Goal: Information Seeking & Learning: Compare options

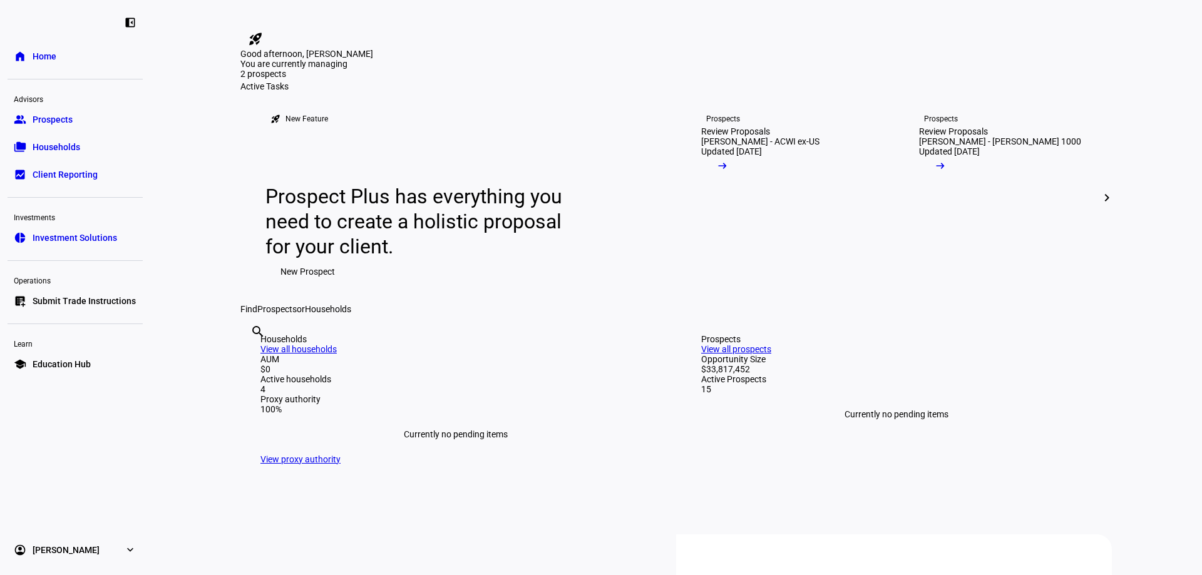
click at [62, 124] on span "Prospects" at bounding box center [53, 119] width 40 height 13
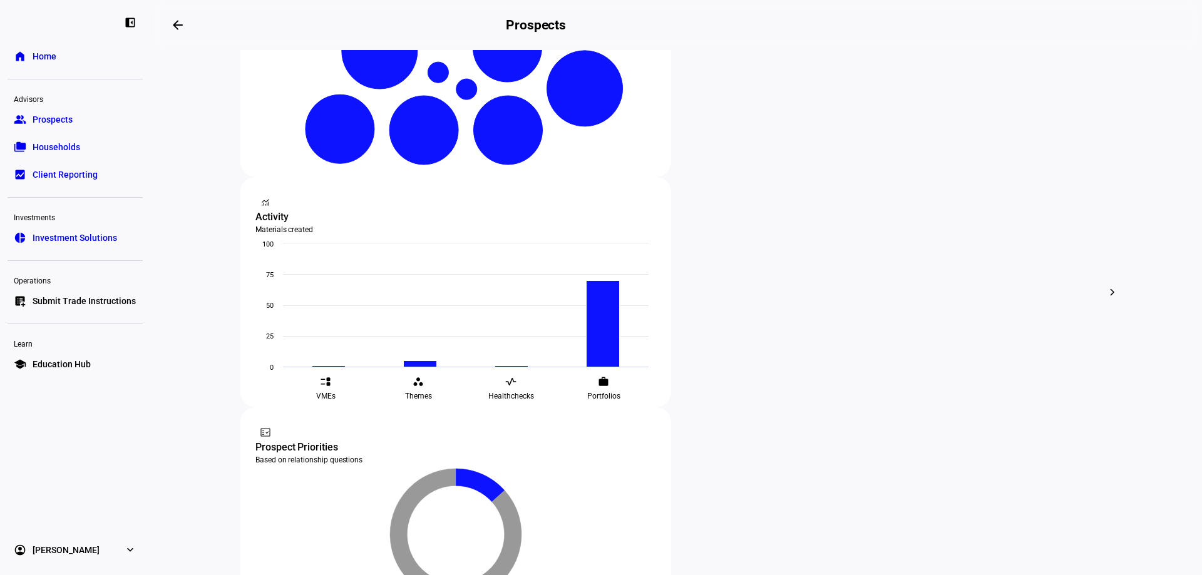
scroll to position [370, 0]
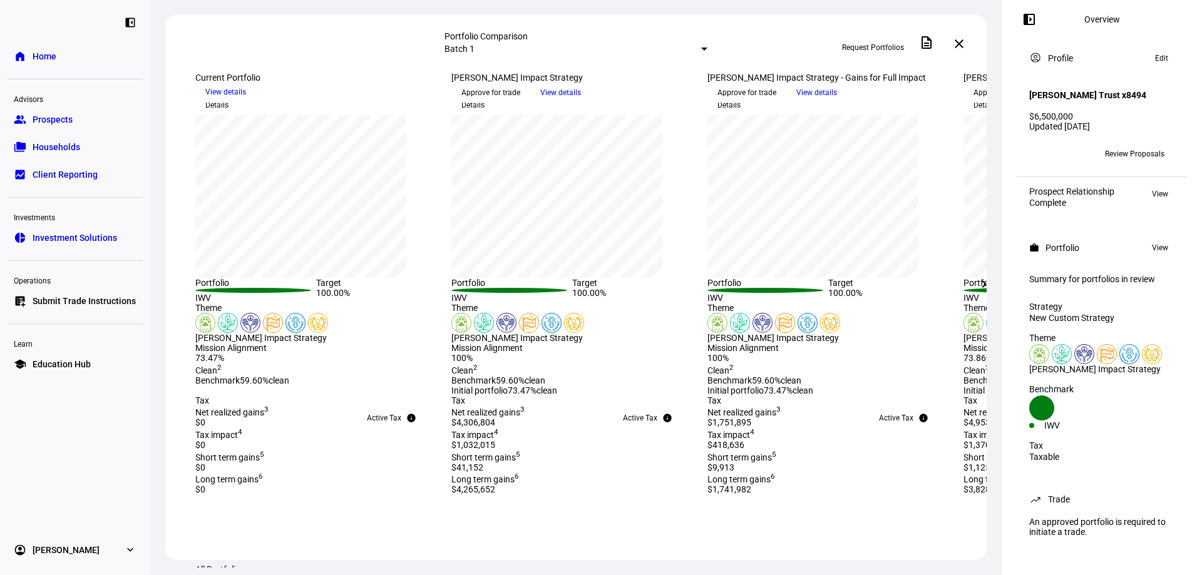
scroll to position [313, 0]
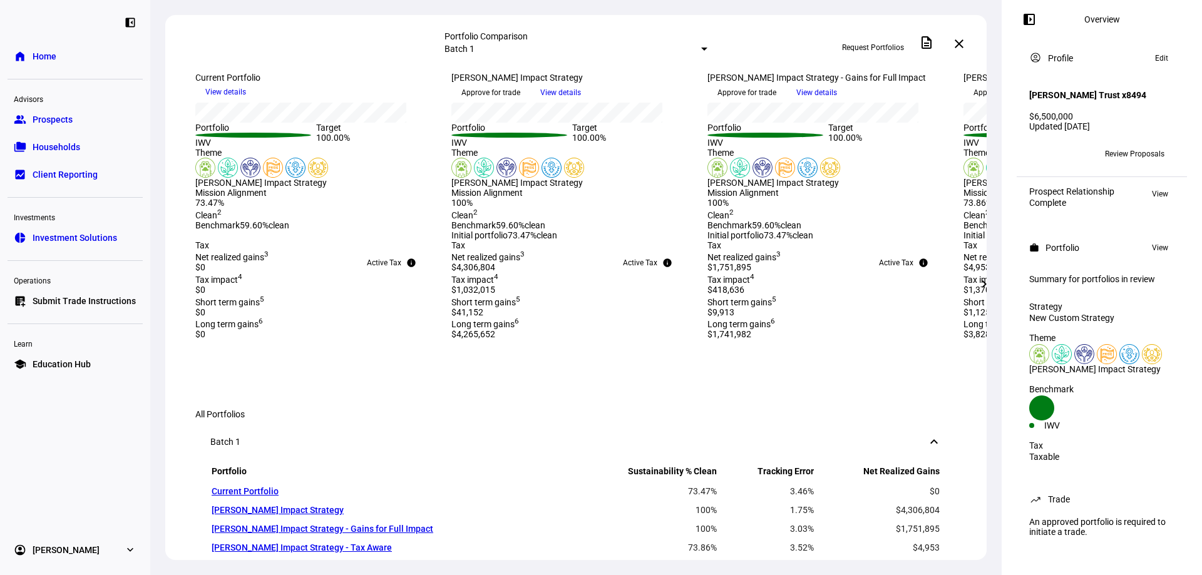
click at [978, 283] on mat-icon "chevron_right" at bounding box center [983, 284] width 15 height 15
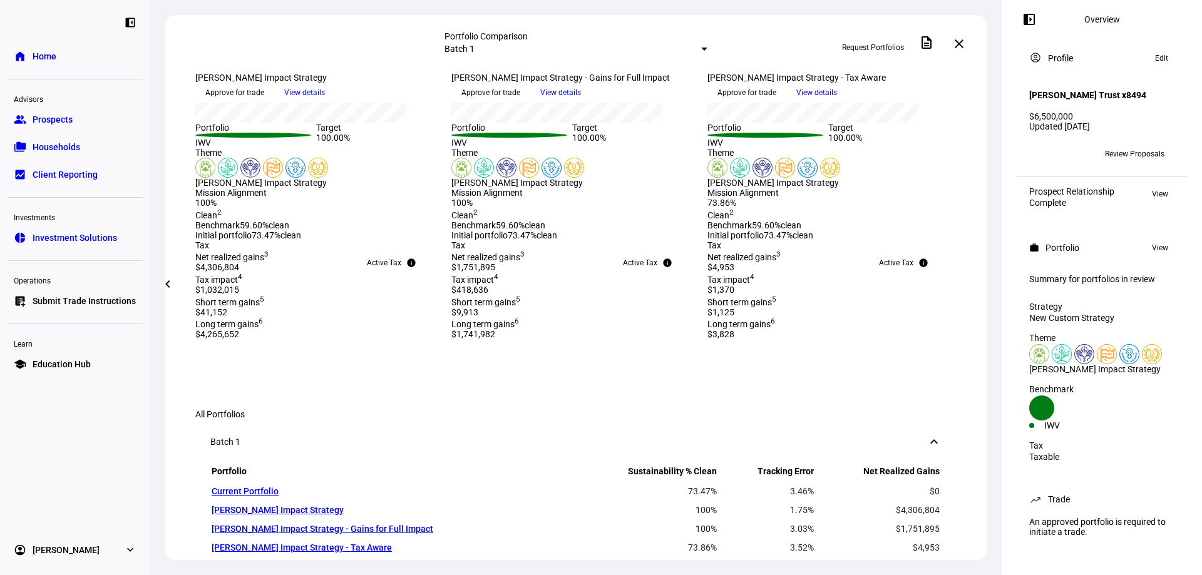
click at [169, 291] on mat-icon "chevron_left" at bounding box center [167, 284] width 15 height 15
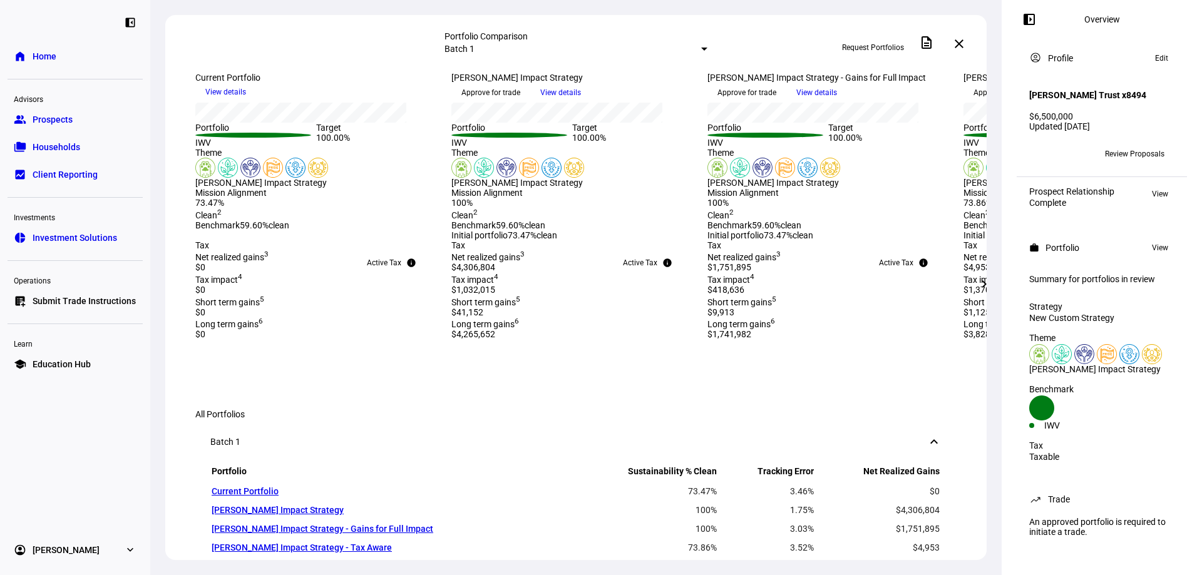
click at [980, 286] on mat-icon "chevron_right" at bounding box center [983, 284] width 15 height 15
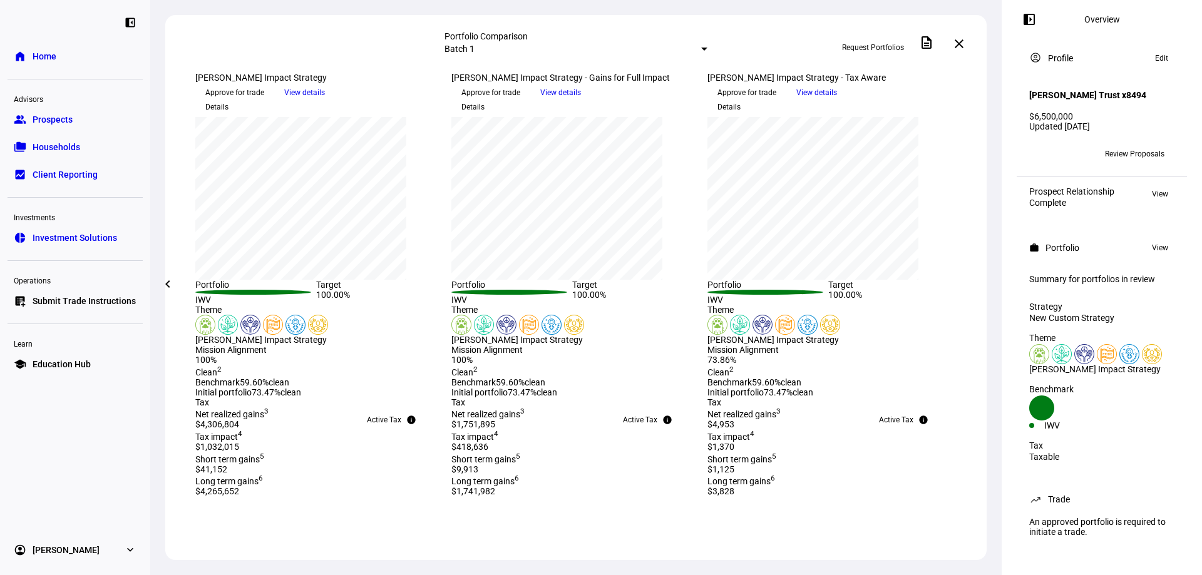
scroll to position [125, 0]
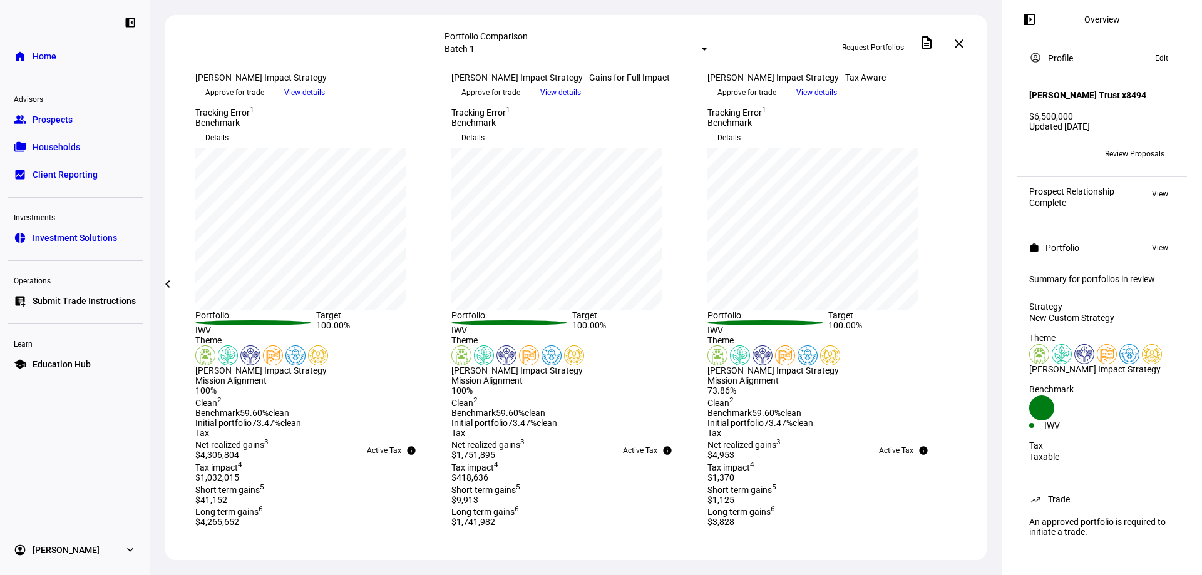
click at [960, 41] on mat-icon "close" at bounding box center [958, 43] width 15 height 15
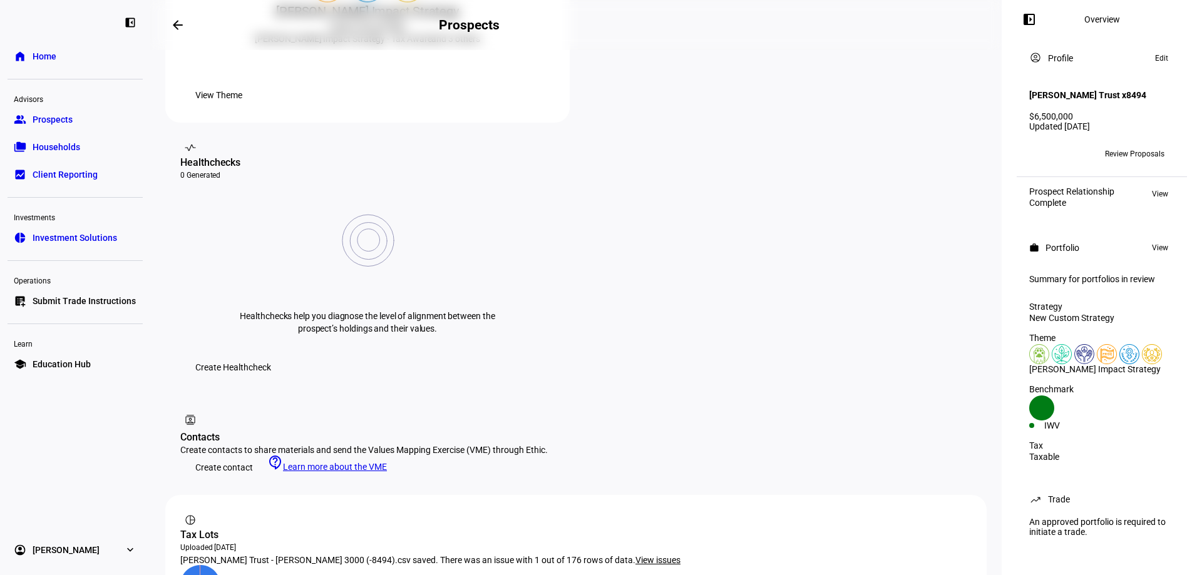
scroll to position [63, 0]
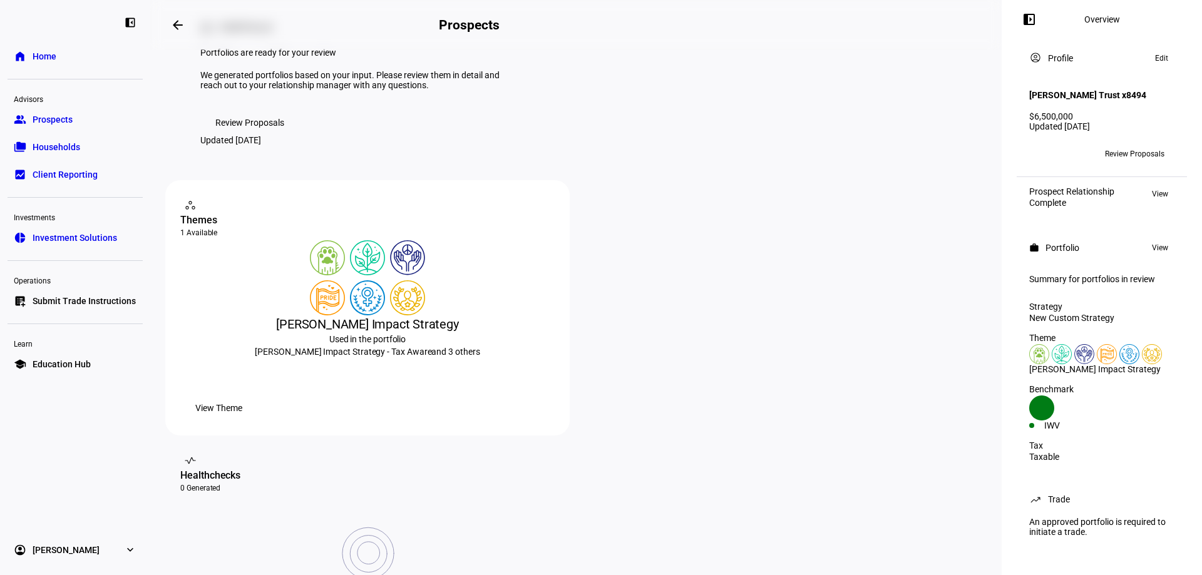
click at [238, 135] on span "Review Proposals" at bounding box center [249, 122] width 69 height 25
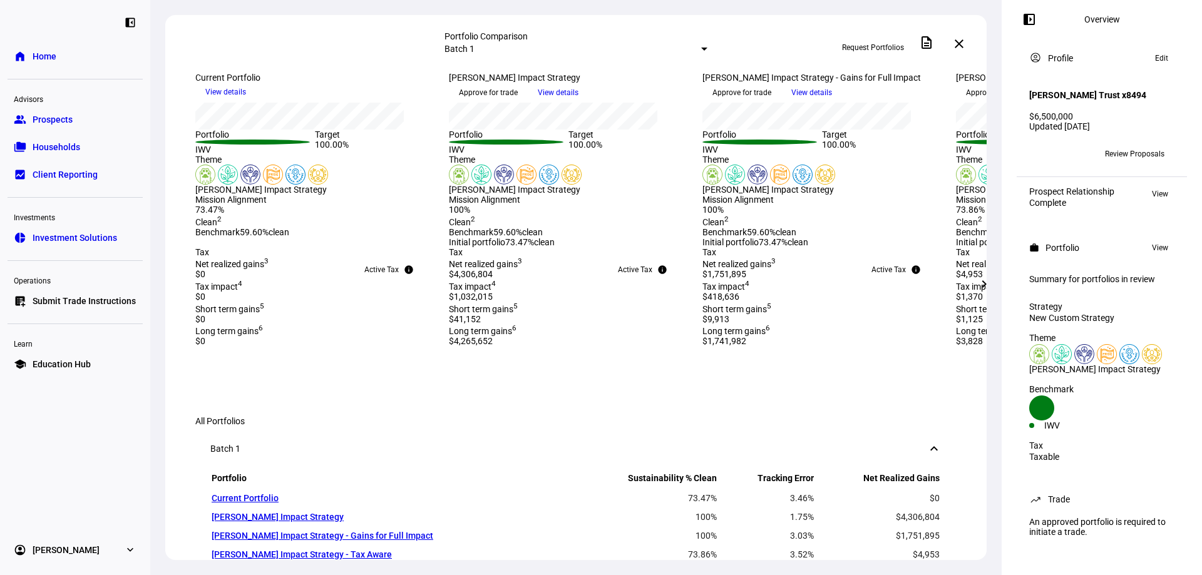
scroll to position [313, 0]
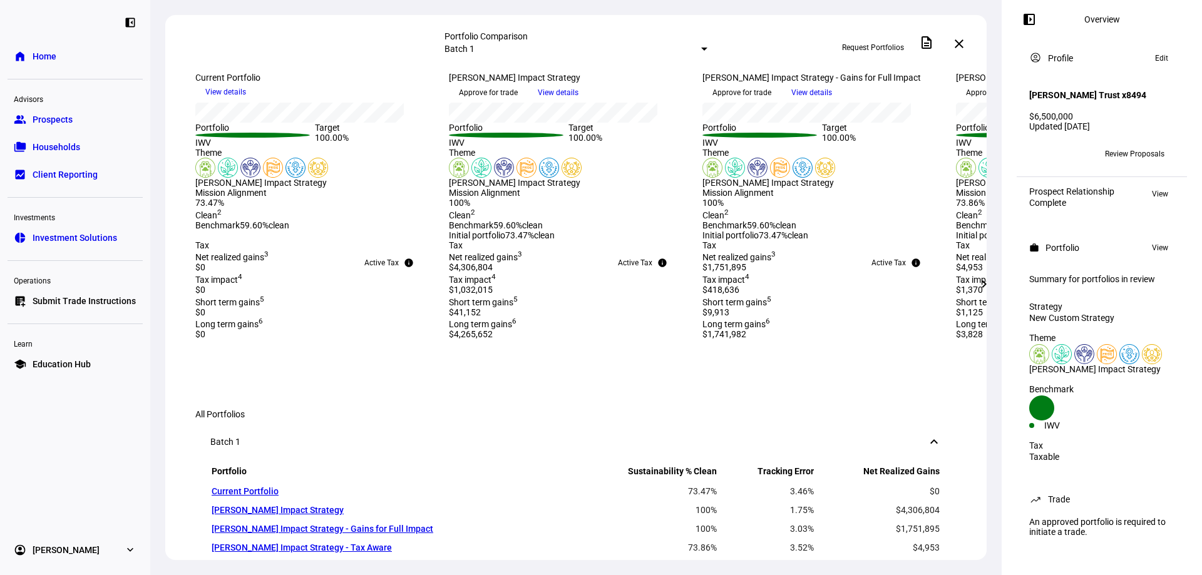
click at [962, 44] on mat-icon "close" at bounding box center [958, 43] width 15 height 15
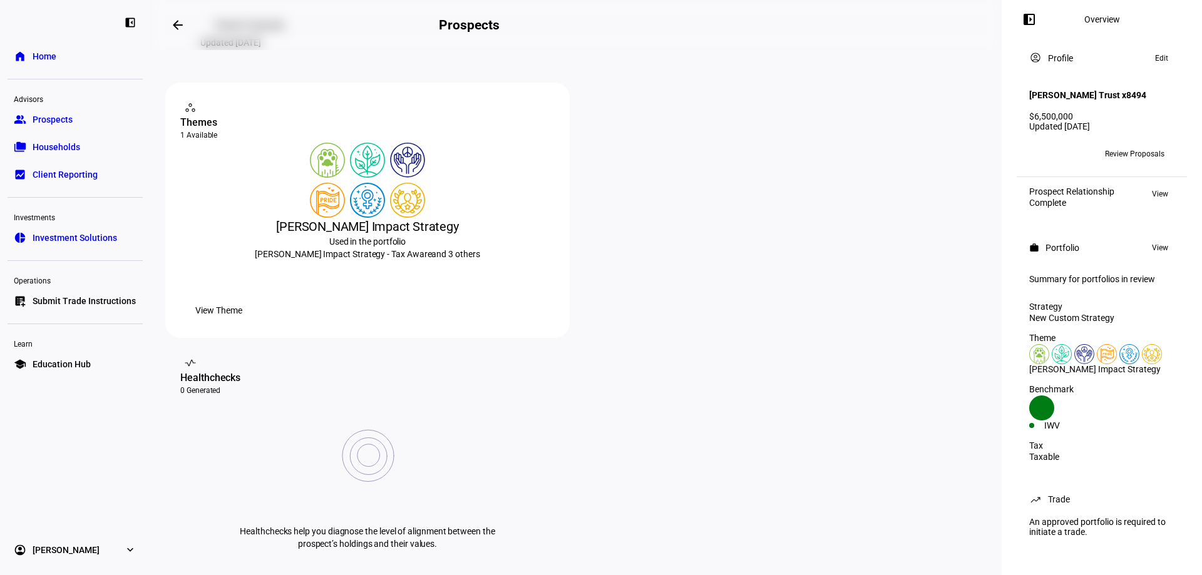
scroll to position [313, 0]
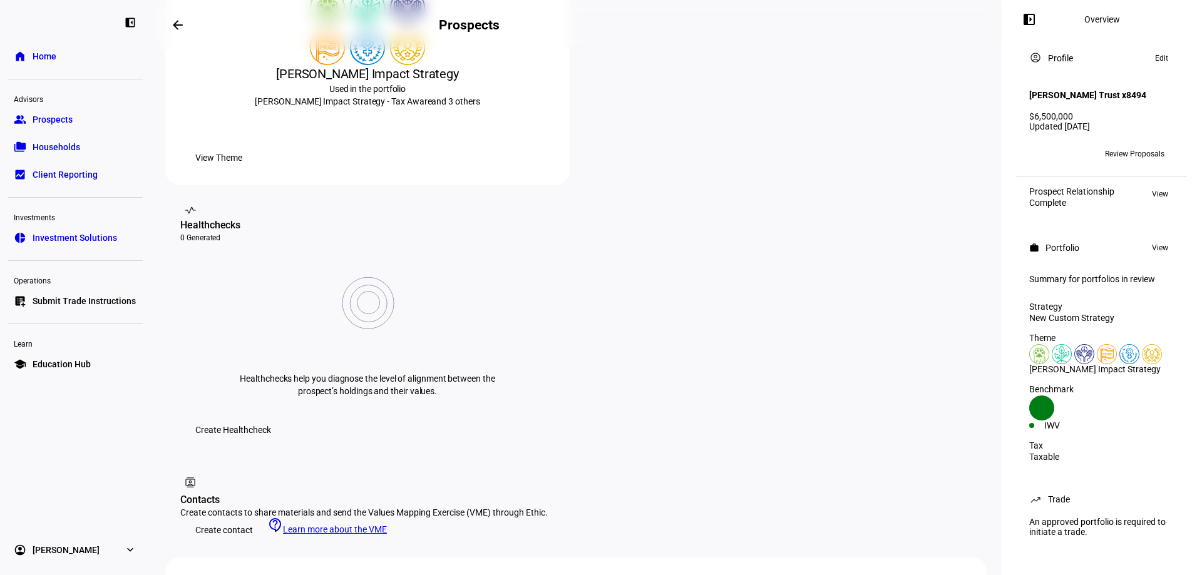
drag, startPoint x: 73, startPoint y: 123, endPoint x: 21, endPoint y: 120, distance: 51.5
click at [73, 123] on link "group Prospects" at bounding box center [75, 119] width 135 height 25
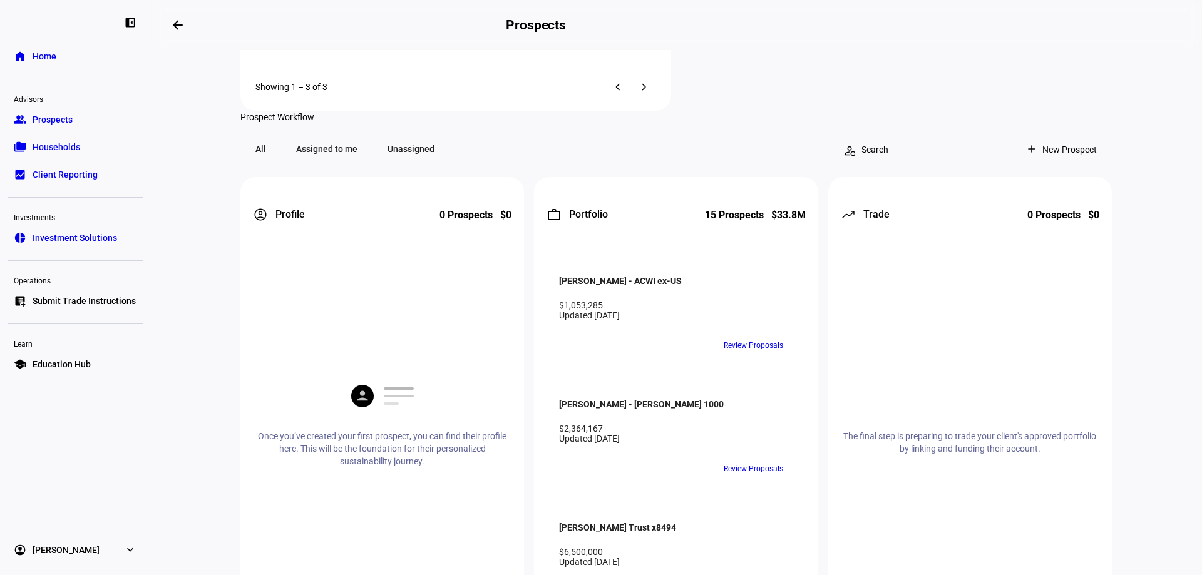
scroll to position [1126, 0]
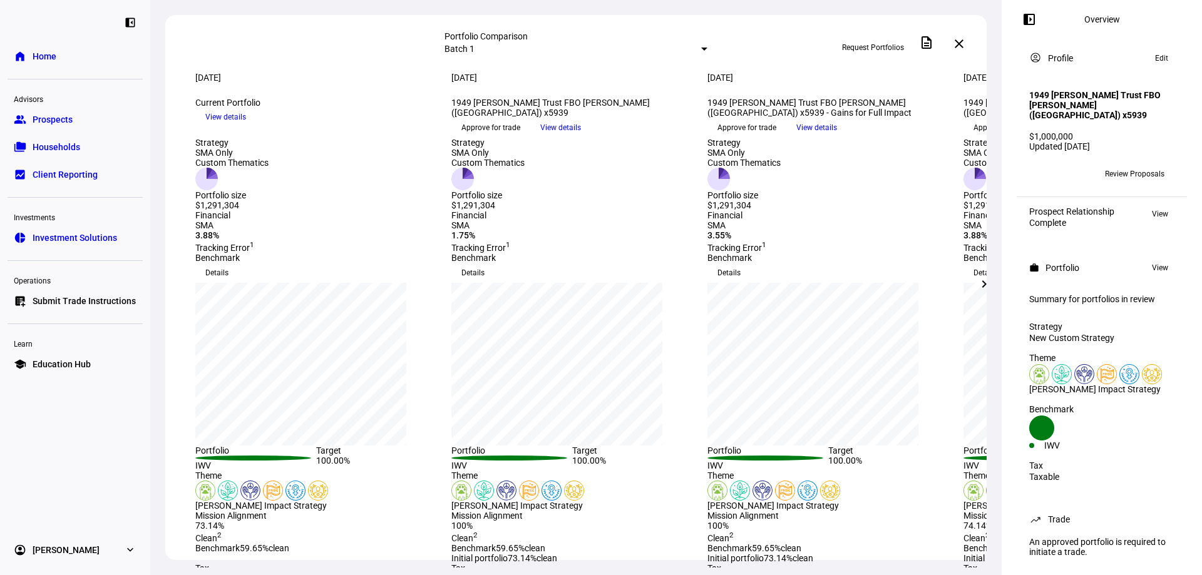
click at [988, 290] on mat-icon "chevron_right" at bounding box center [983, 284] width 15 height 15
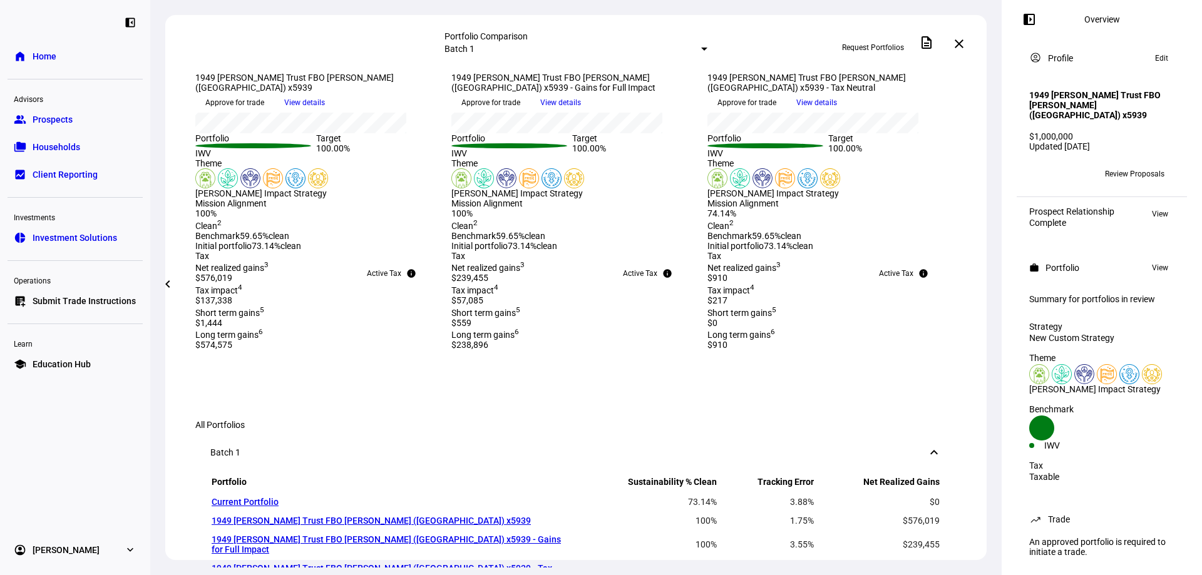
scroll to position [313, 0]
click at [162, 291] on mat-icon "chevron_left" at bounding box center [167, 284] width 15 height 15
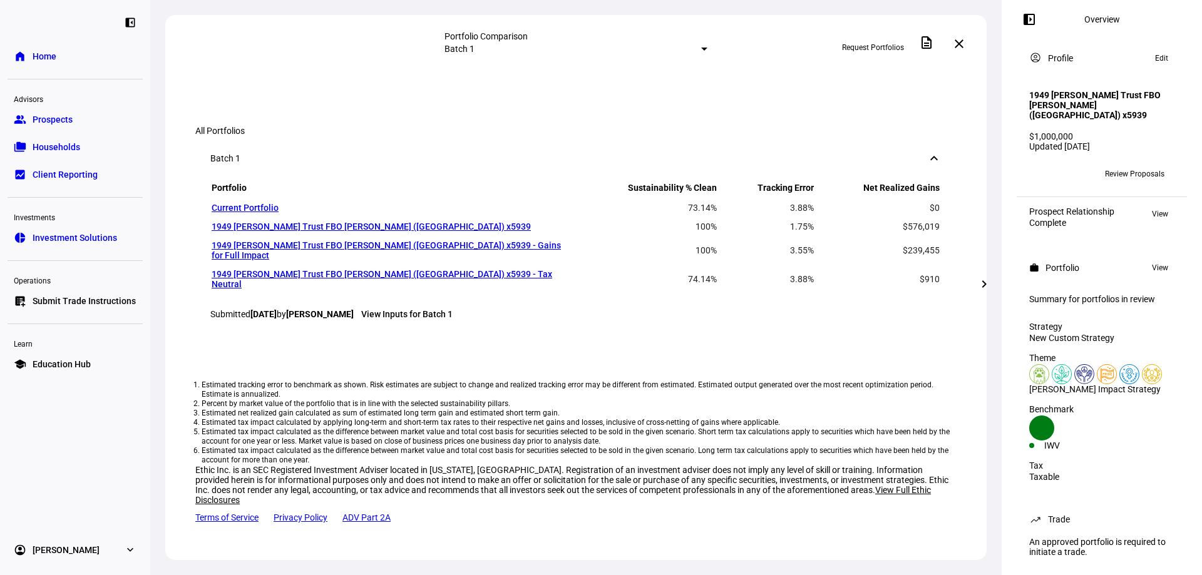
scroll to position [563, 0]
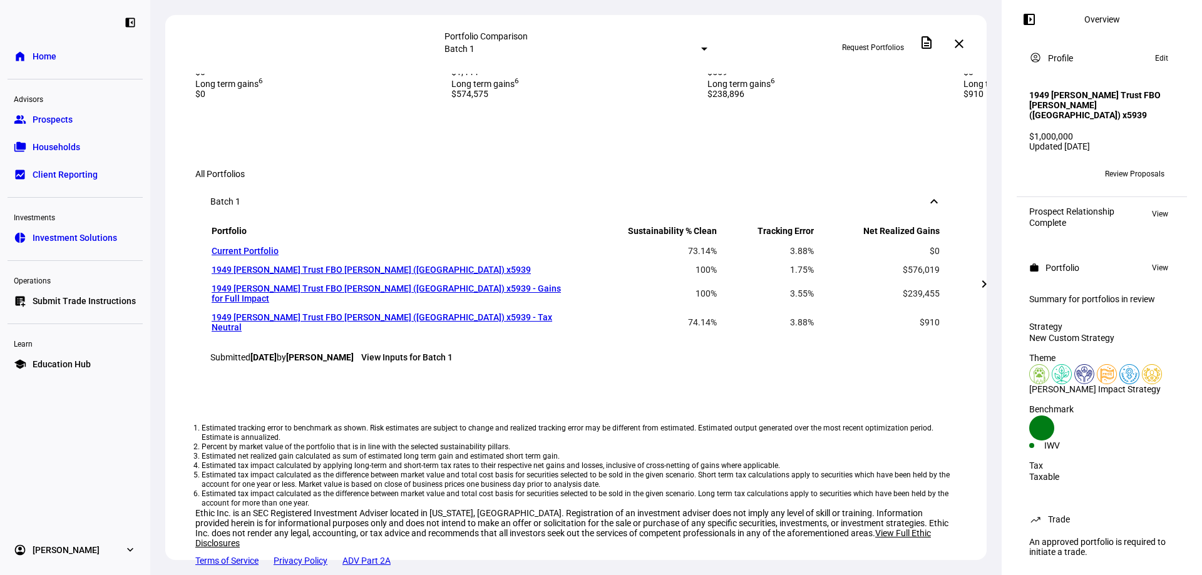
click at [986, 281] on mat-icon "chevron_right" at bounding box center [983, 284] width 15 height 15
click at [164, 277] on mat-icon "chevron_left" at bounding box center [167, 284] width 15 height 15
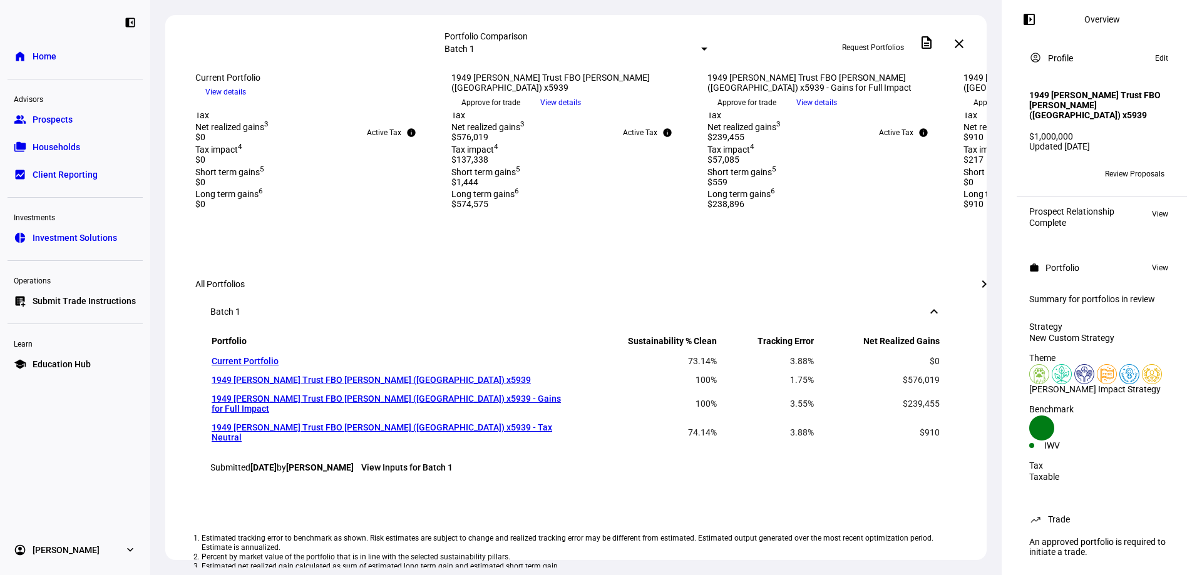
scroll to position [437, 0]
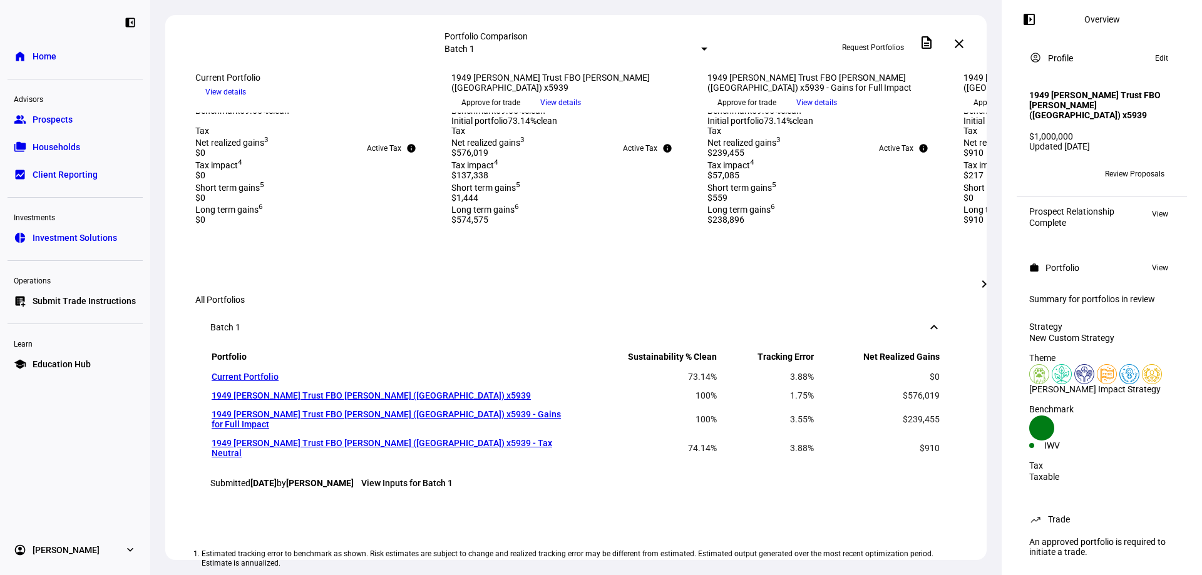
click at [581, 112] on span "View details" at bounding box center [560, 102] width 41 height 19
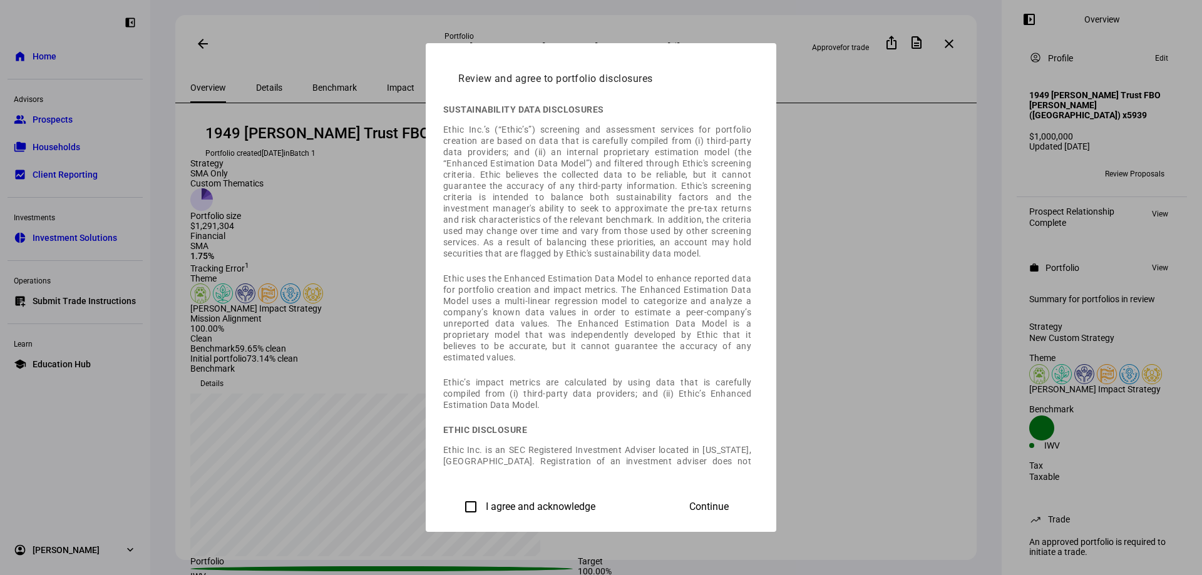
click at [458, 507] on input "I agree and acknowledge" at bounding box center [470, 506] width 25 height 25
checkbox input "true"
click at [728, 502] on span "Continue" at bounding box center [708, 506] width 39 height 11
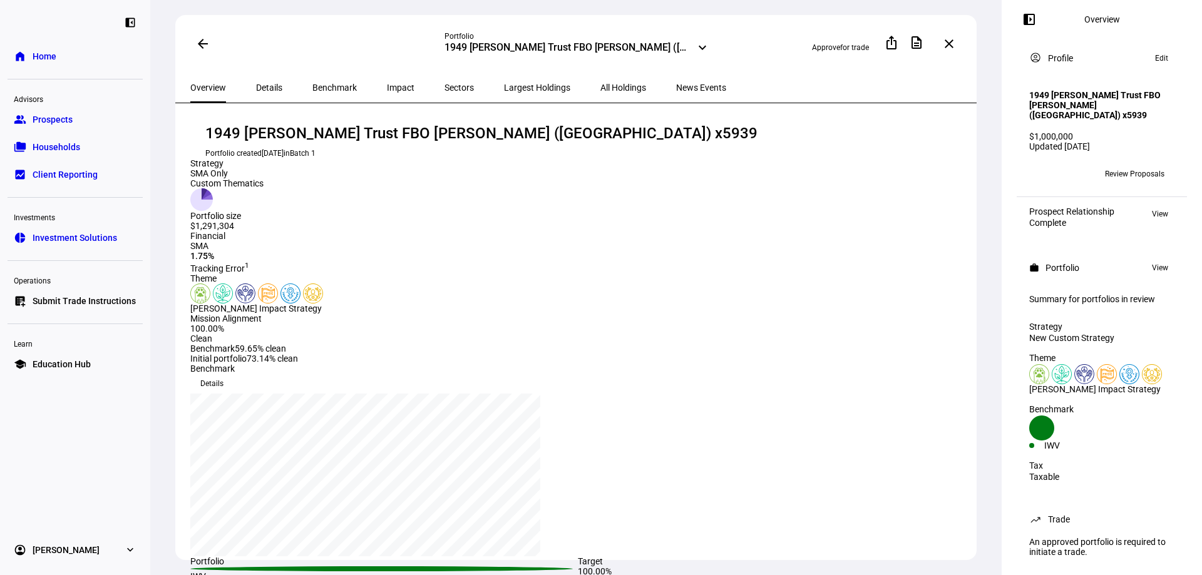
click at [196, 44] on mat-icon "arrow_back" at bounding box center [202, 43] width 15 height 15
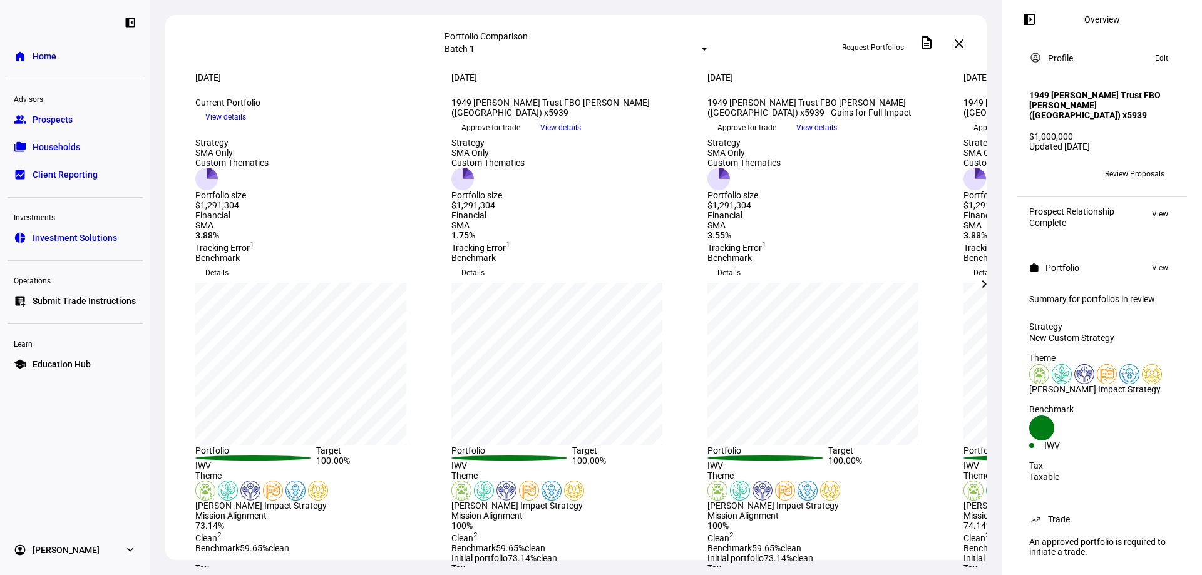
click at [959, 38] on mat-icon "close" at bounding box center [958, 43] width 15 height 15
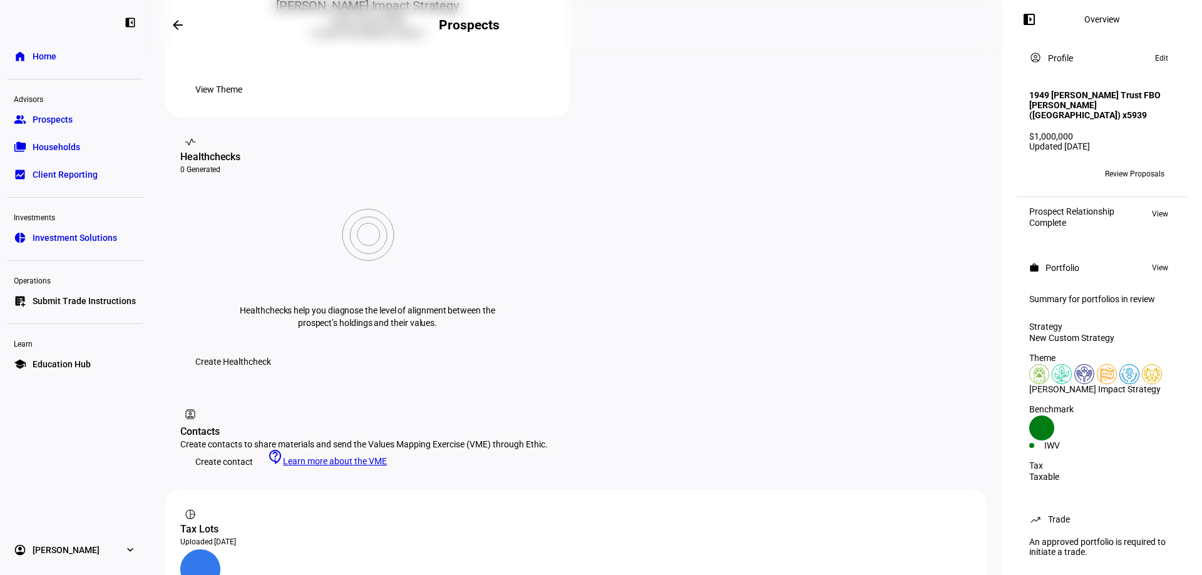
scroll to position [14, 0]
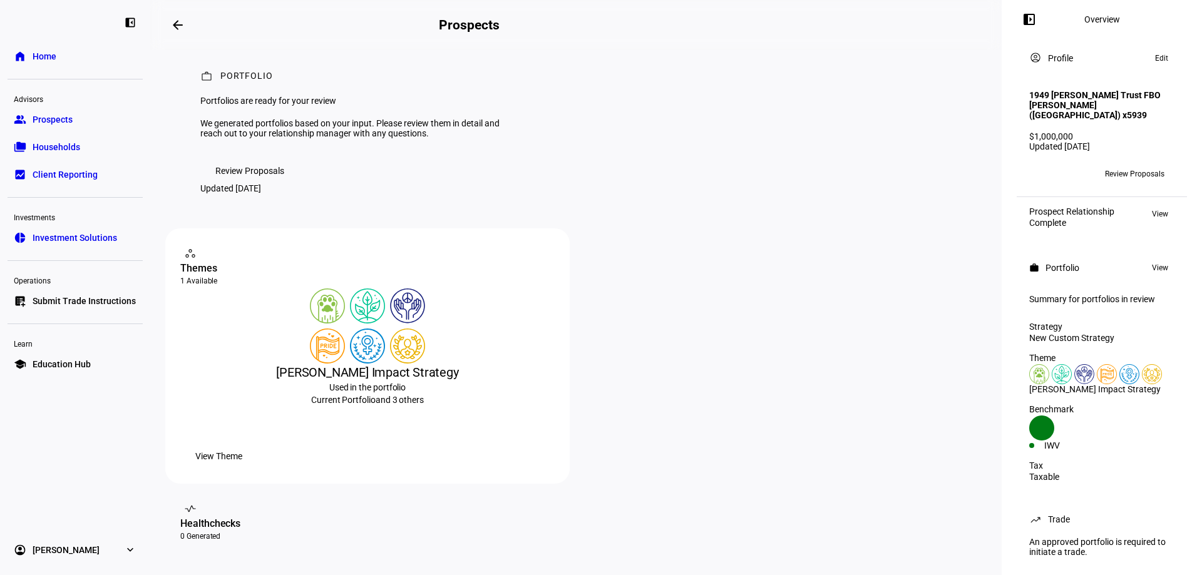
click at [80, 120] on link "group Prospects" at bounding box center [75, 119] width 135 height 25
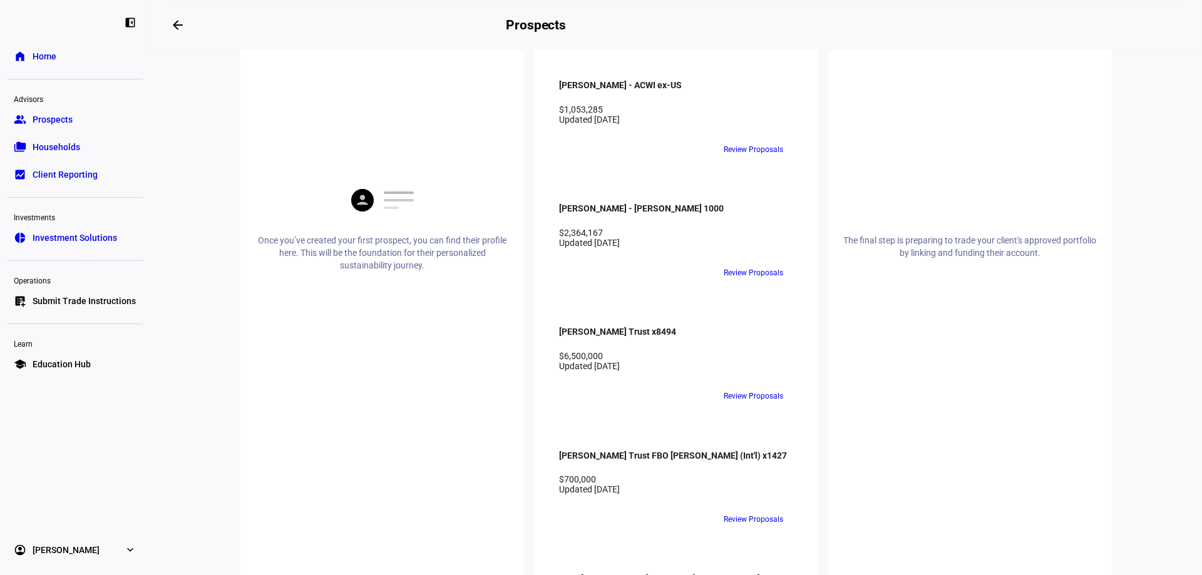
scroll to position [1314, 0]
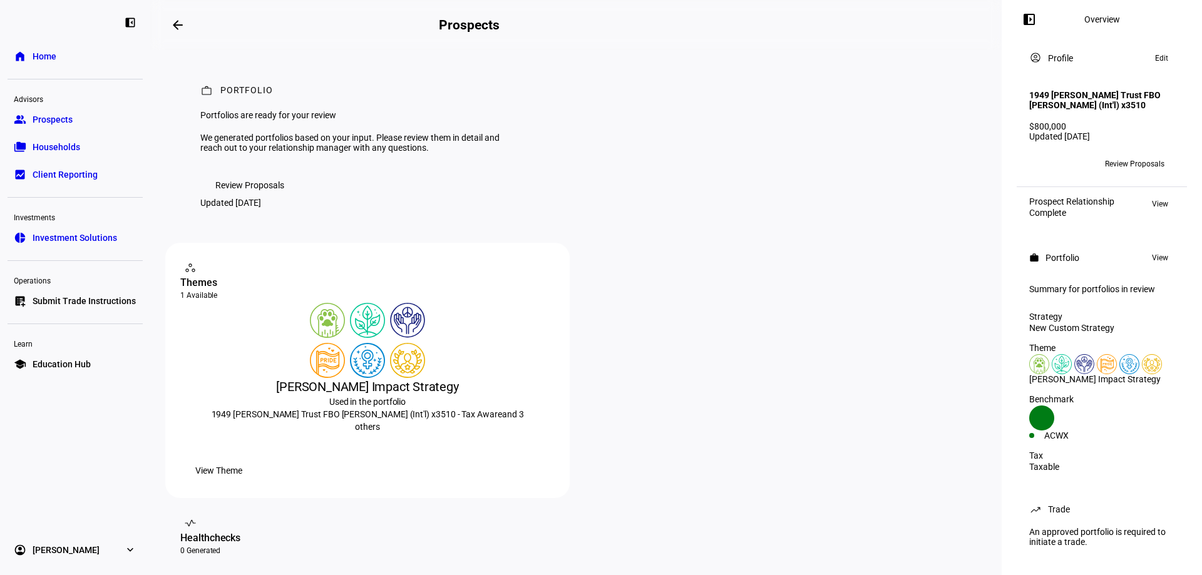
click at [250, 198] on span "Review Proposals" at bounding box center [249, 185] width 69 height 25
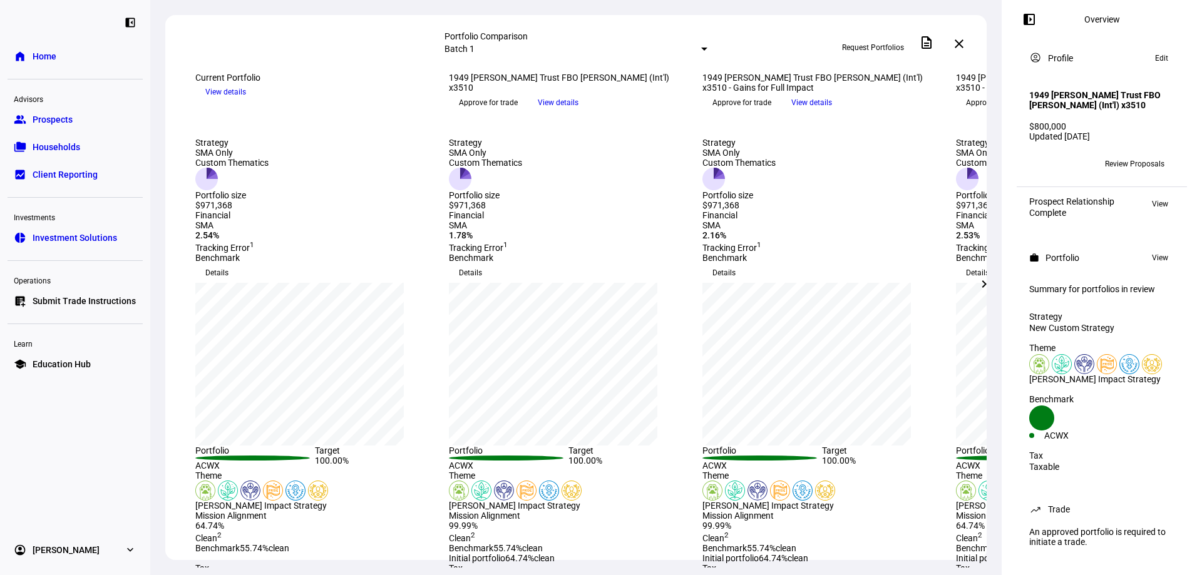
scroll to position [63, 0]
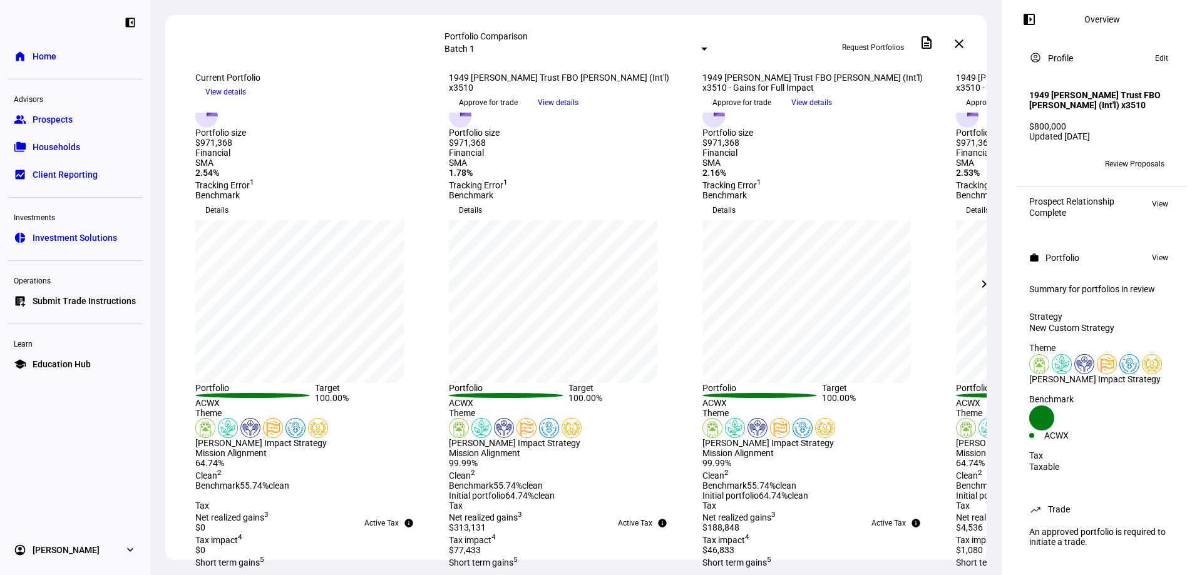
click at [981, 279] on mat-icon "chevron_right" at bounding box center [983, 284] width 15 height 15
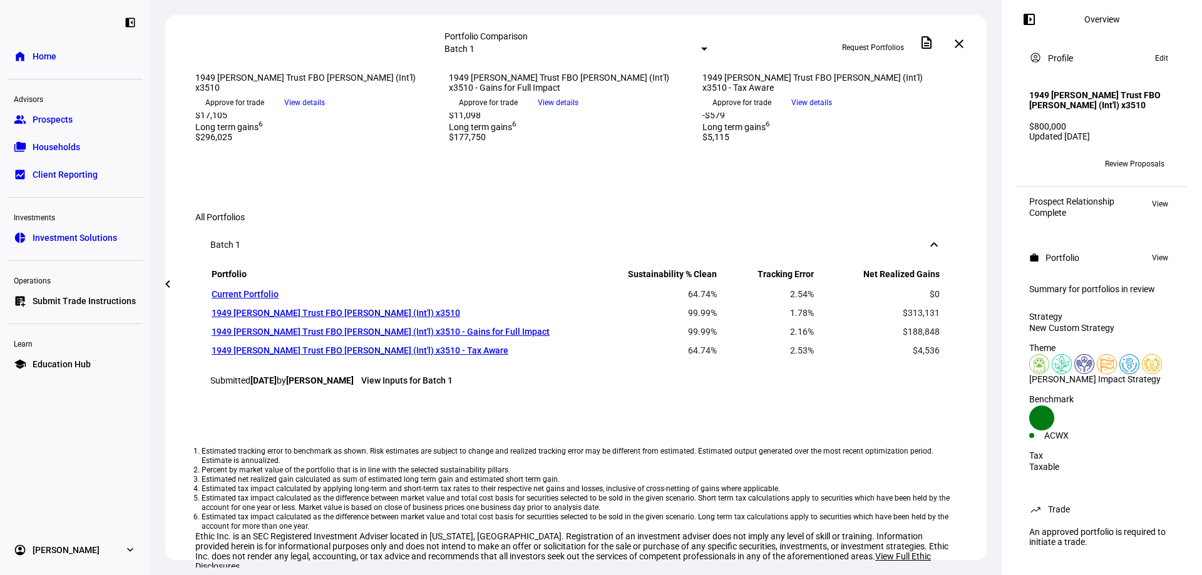
scroll to position [501, 0]
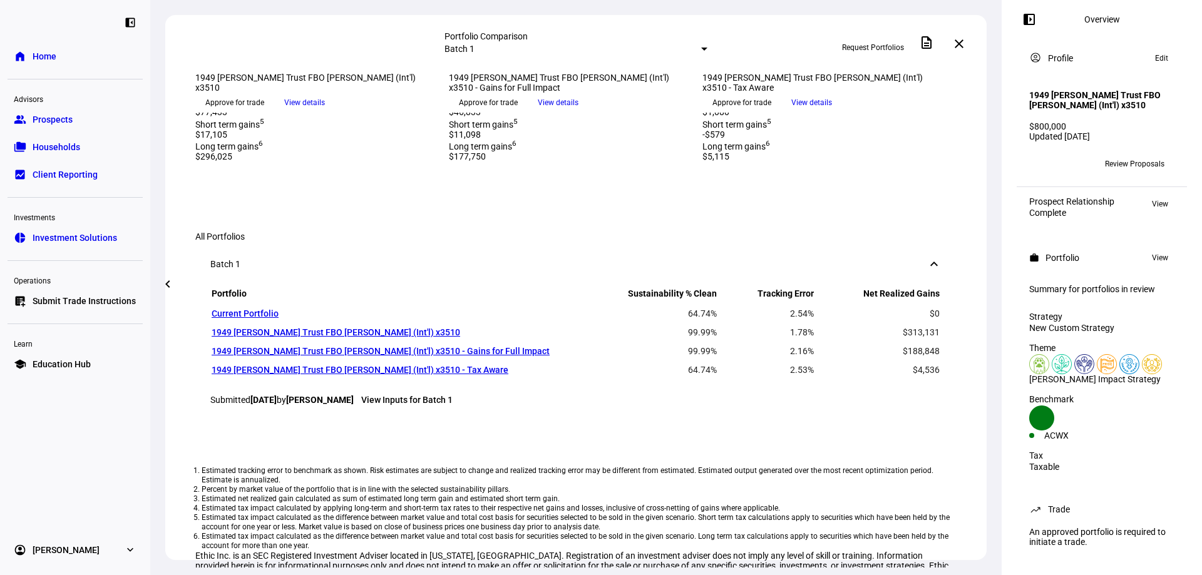
click at [959, 42] on mat-icon "close" at bounding box center [958, 43] width 15 height 15
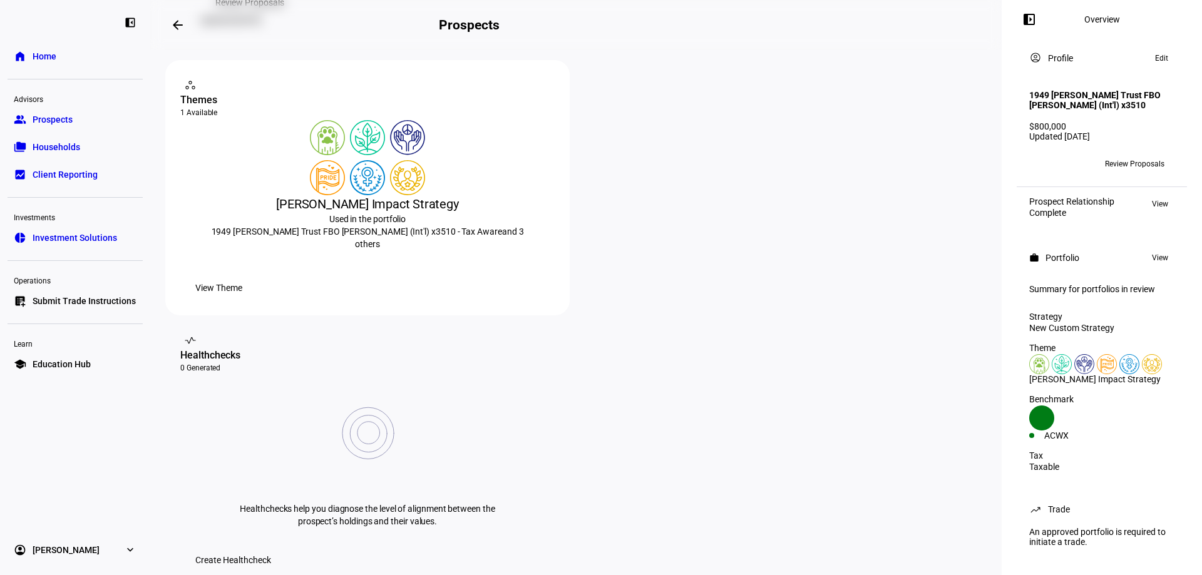
scroll to position [77, 0]
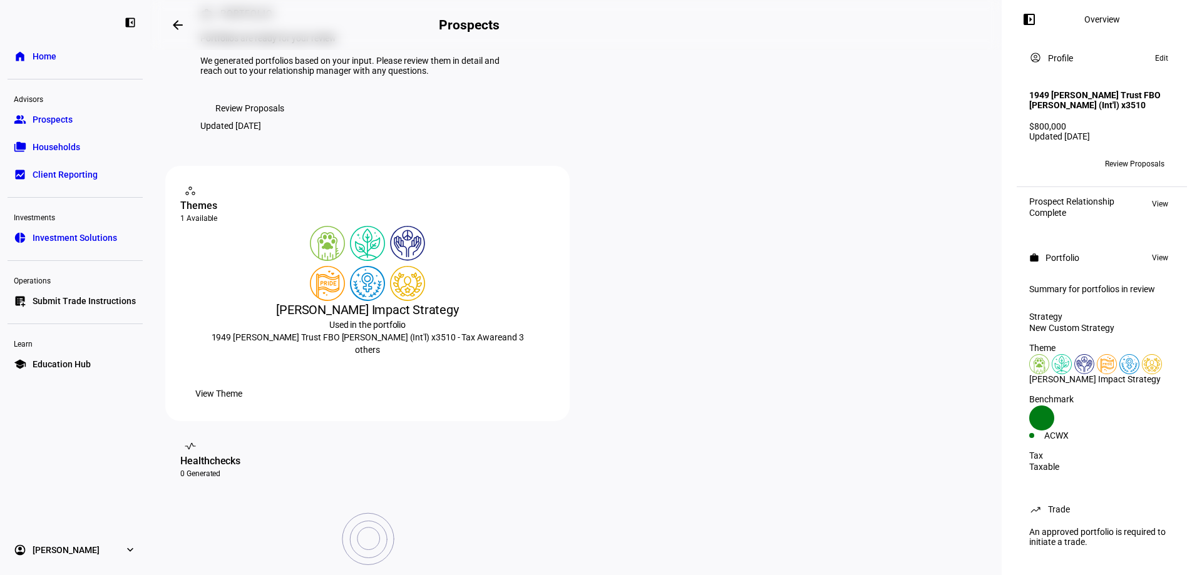
click at [42, 115] on span "Prospects" at bounding box center [53, 119] width 40 height 13
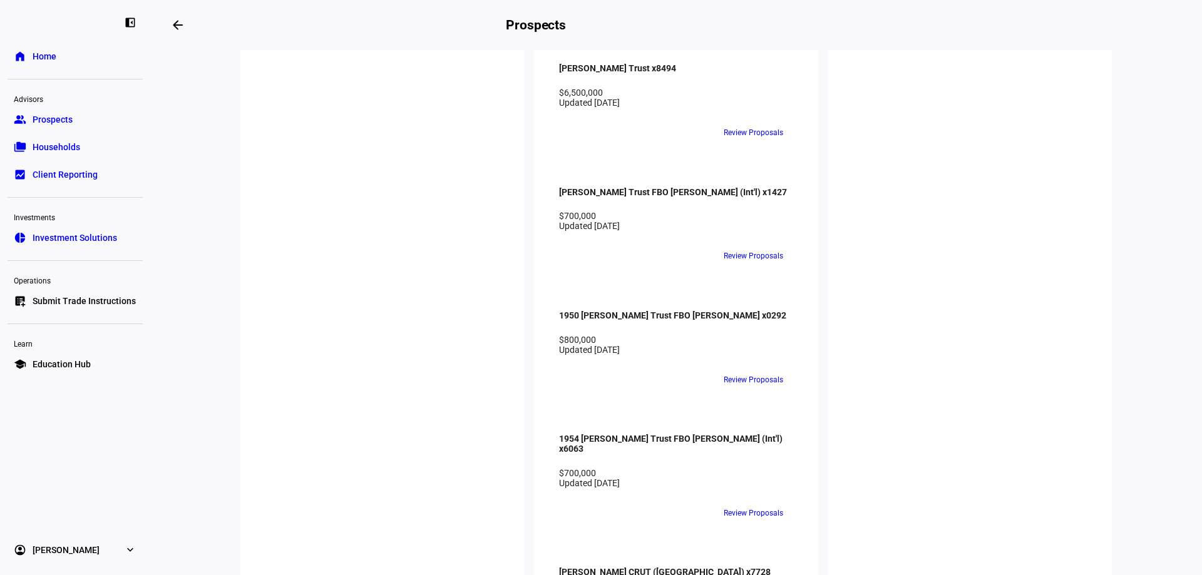
scroll to position [1565, 0]
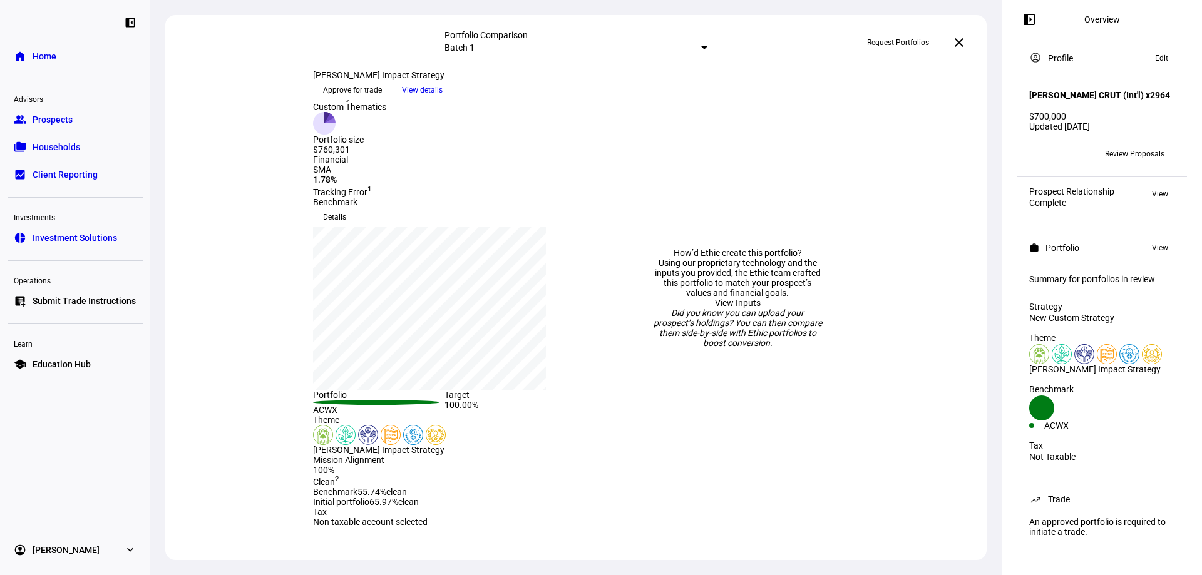
scroll to position [188, 0]
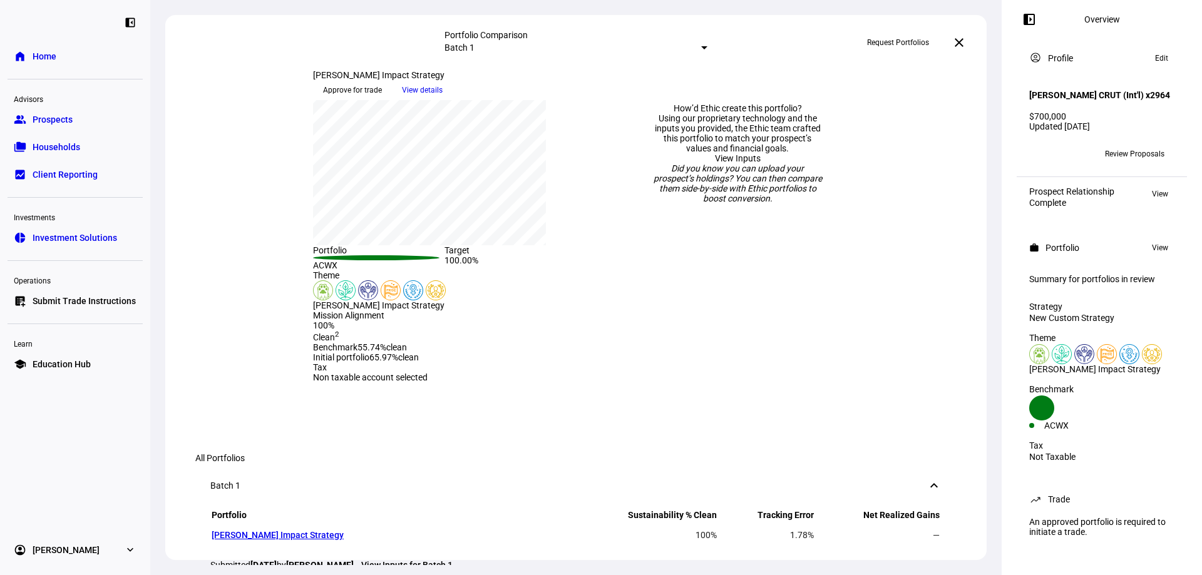
click at [964, 41] on mat-icon "close" at bounding box center [958, 42] width 15 height 15
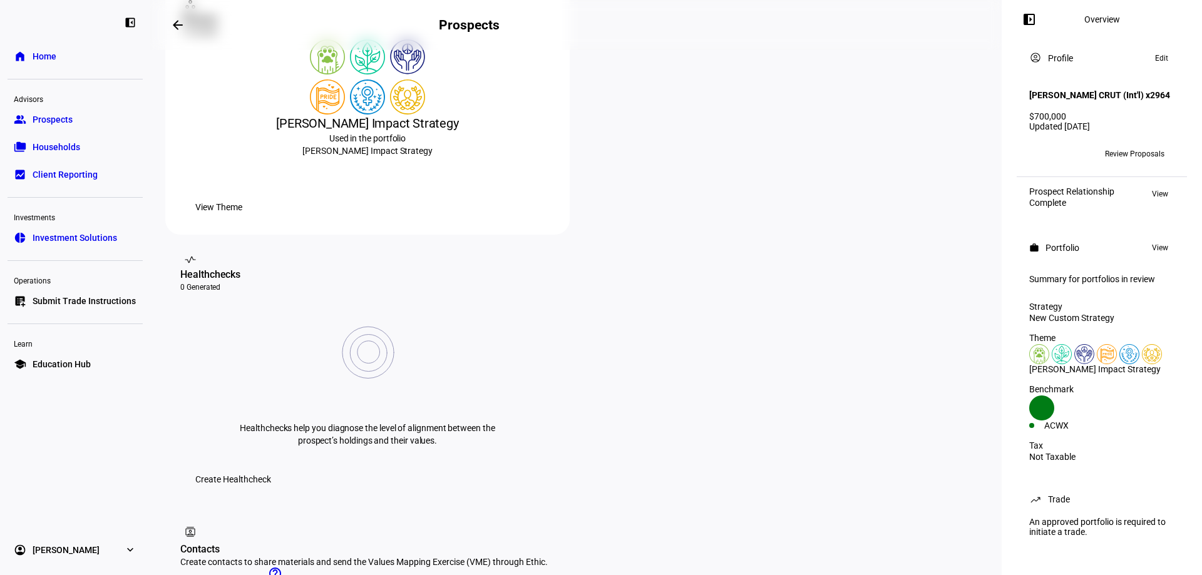
scroll to position [140, 0]
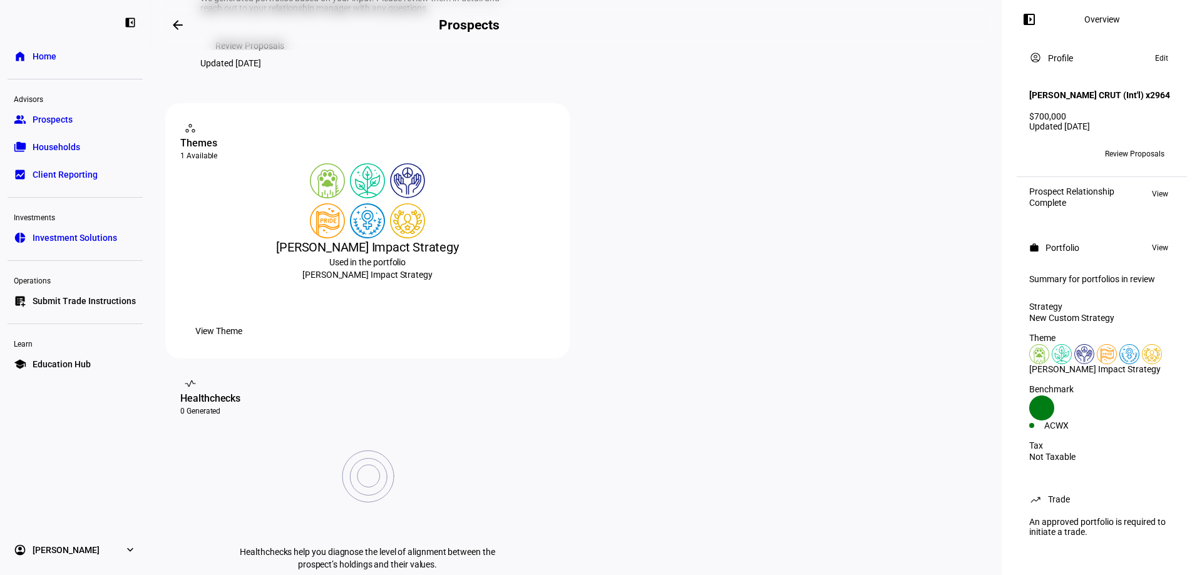
click at [74, 123] on link "group Prospects" at bounding box center [75, 119] width 135 height 25
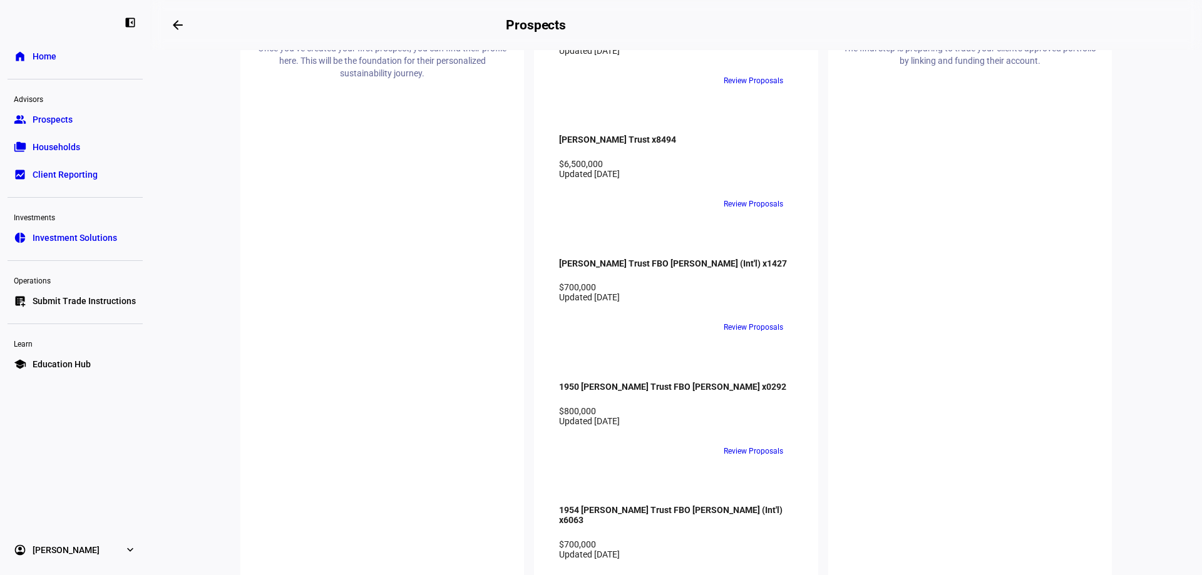
scroll to position [1565, 0]
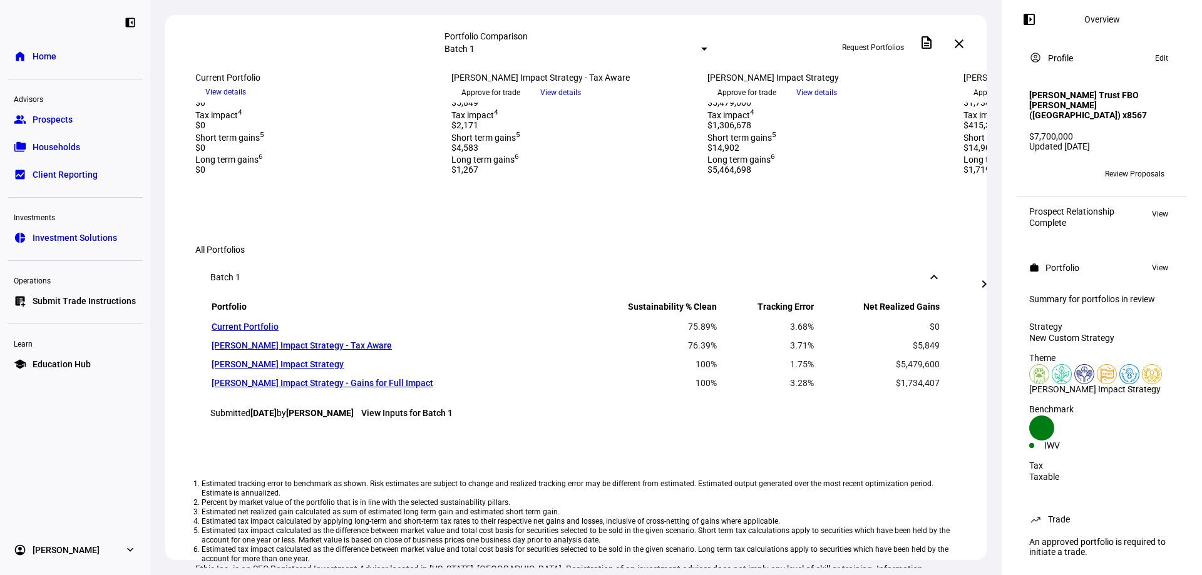
scroll to position [313, 0]
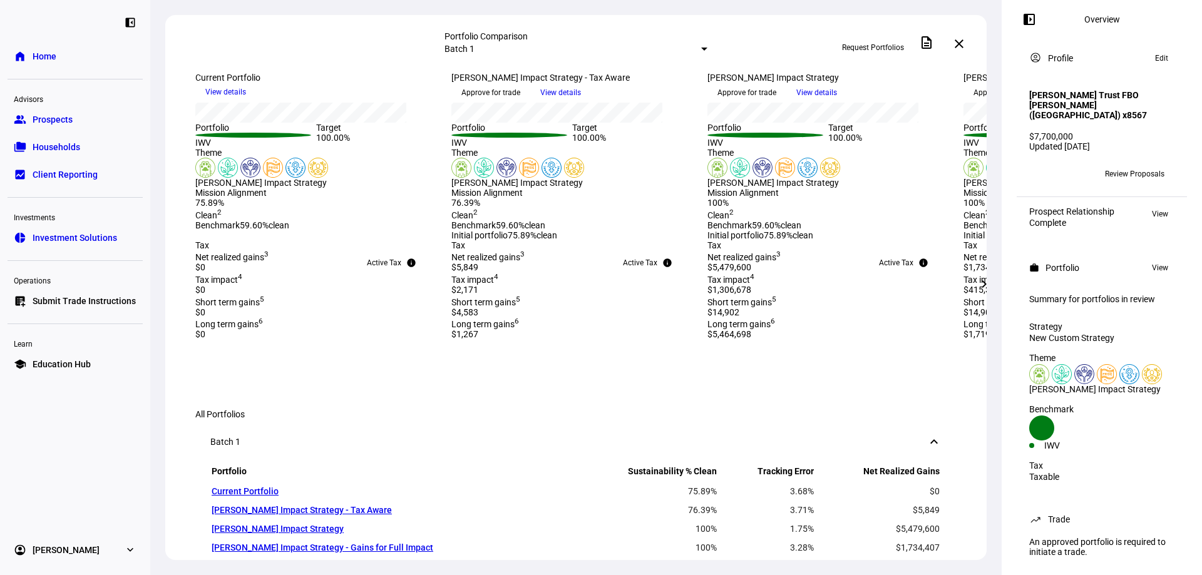
click at [989, 282] on mat-icon "chevron_right" at bounding box center [983, 284] width 15 height 15
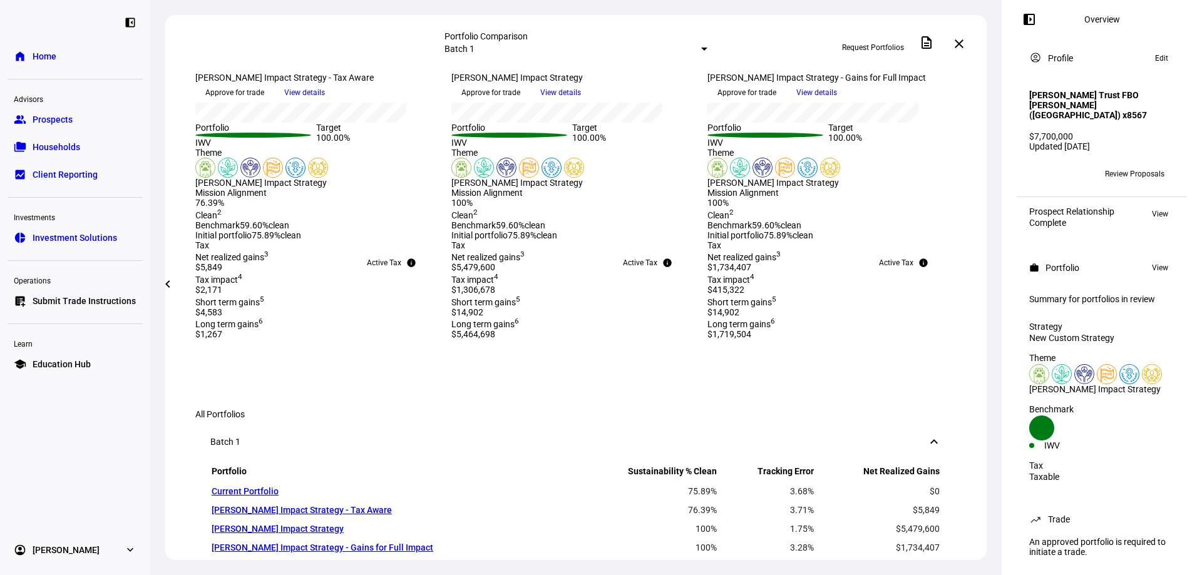
click at [163, 279] on mat-icon "chevron_left" at bounding box center [167, 284] width 15 height 15
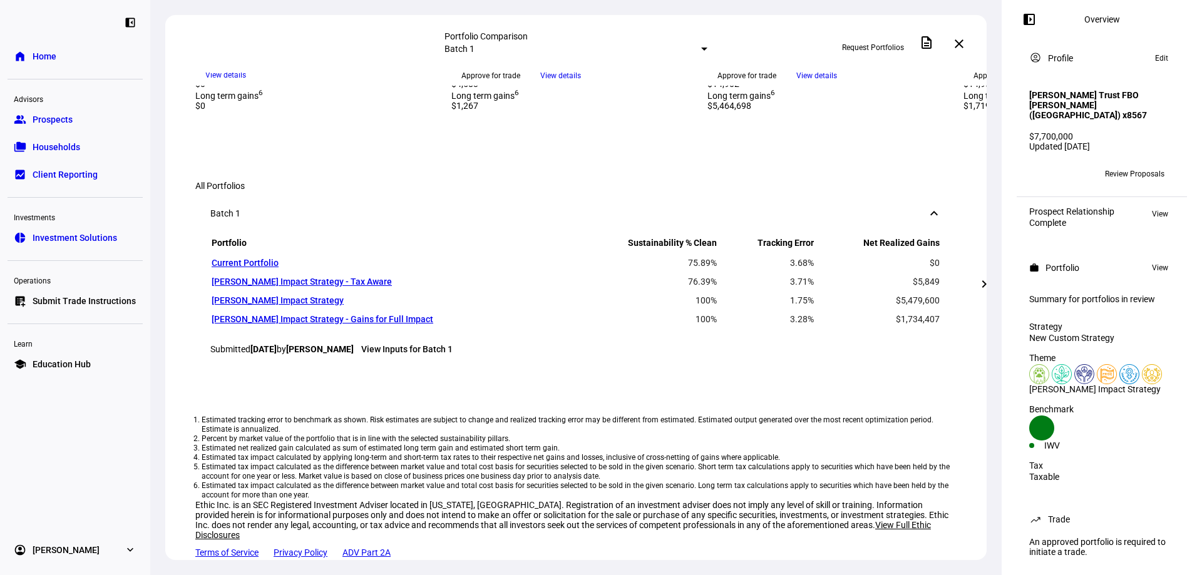
scroll to position [563, 0]
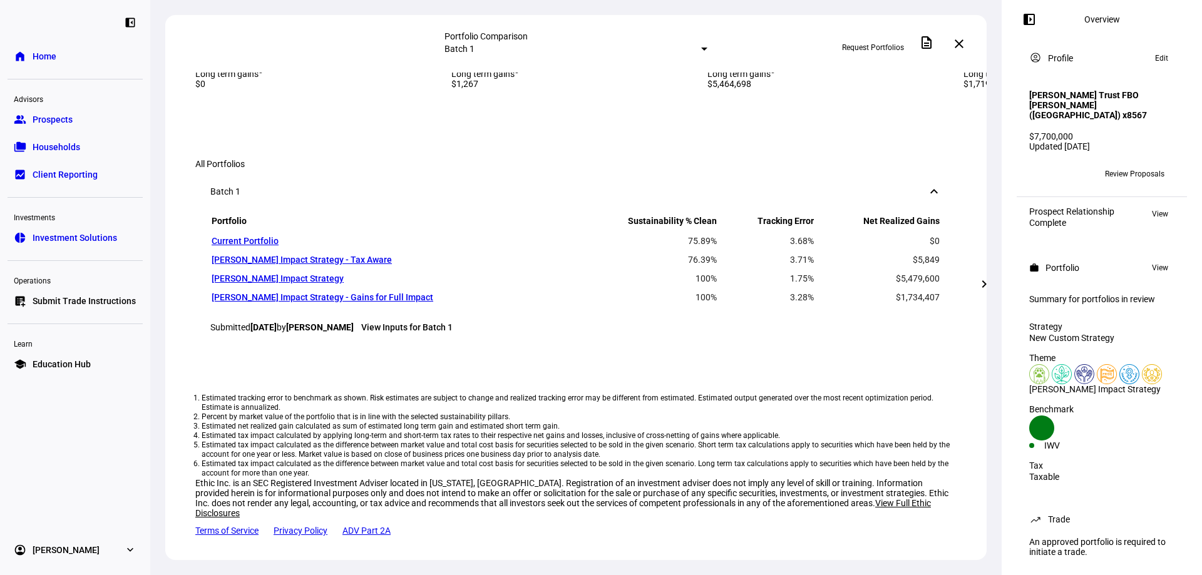
click at [961, 43] on mat-icon "close" at bounding box center [958, 43] width 15 height 15
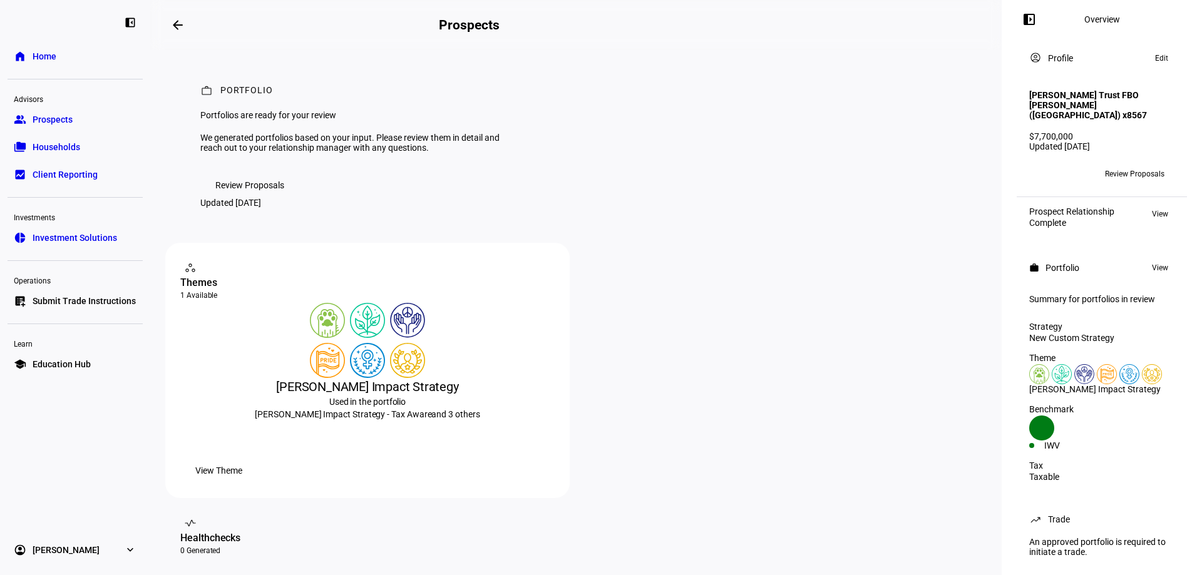
click at [78, 120] on link "group Prospects" at bounding box center [75, 119] width 135 height 25
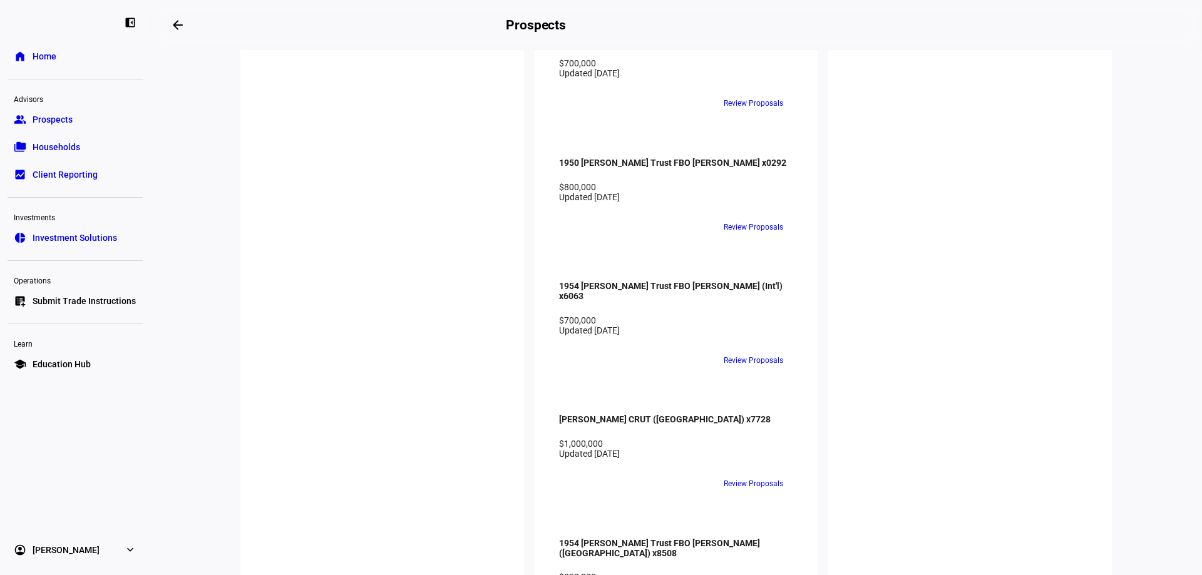
scroll to position [1752, 0]
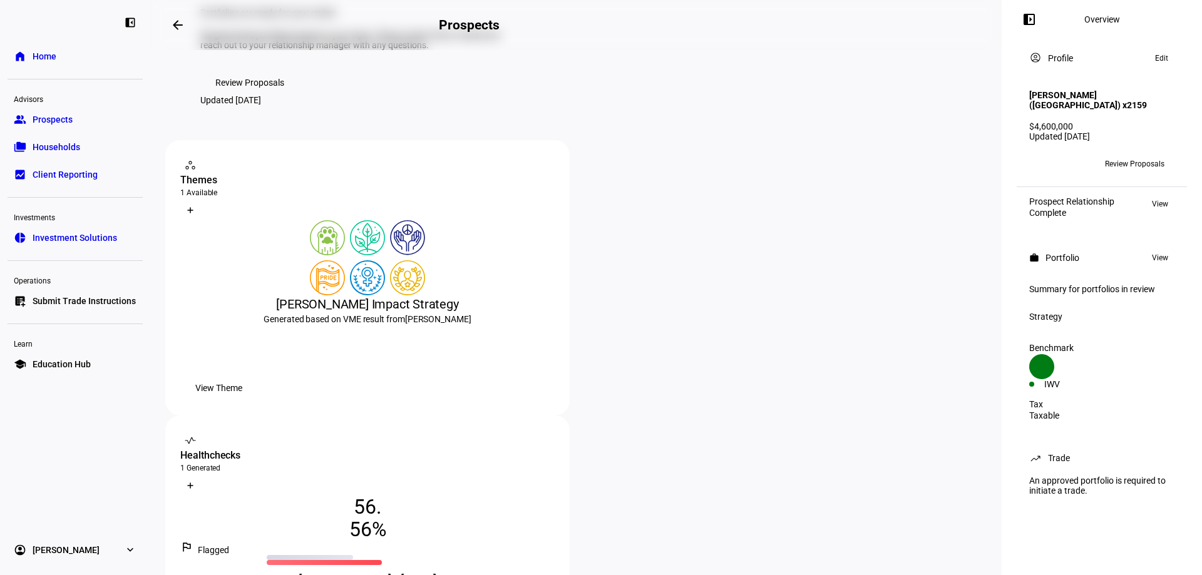
scroll to position [125, 0]
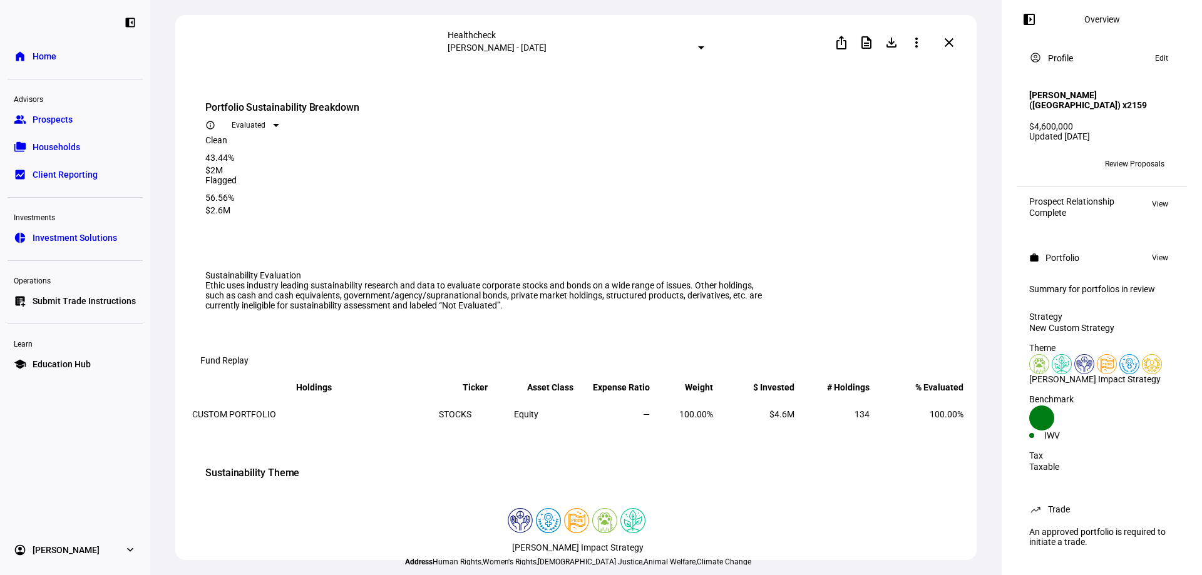
click at [947, 40] on mat-icon "close" at bounding box center [948, 42] width 15 height 15
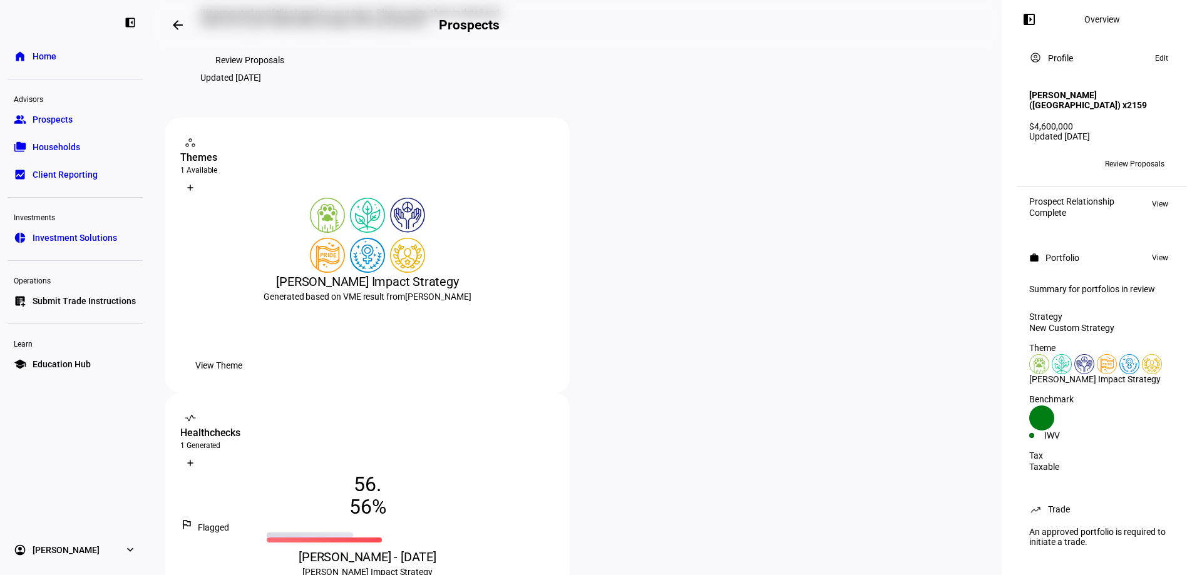
click at [249, 73] on span "Review Proposals" at bounding box center [249, 60] width 69 height 25
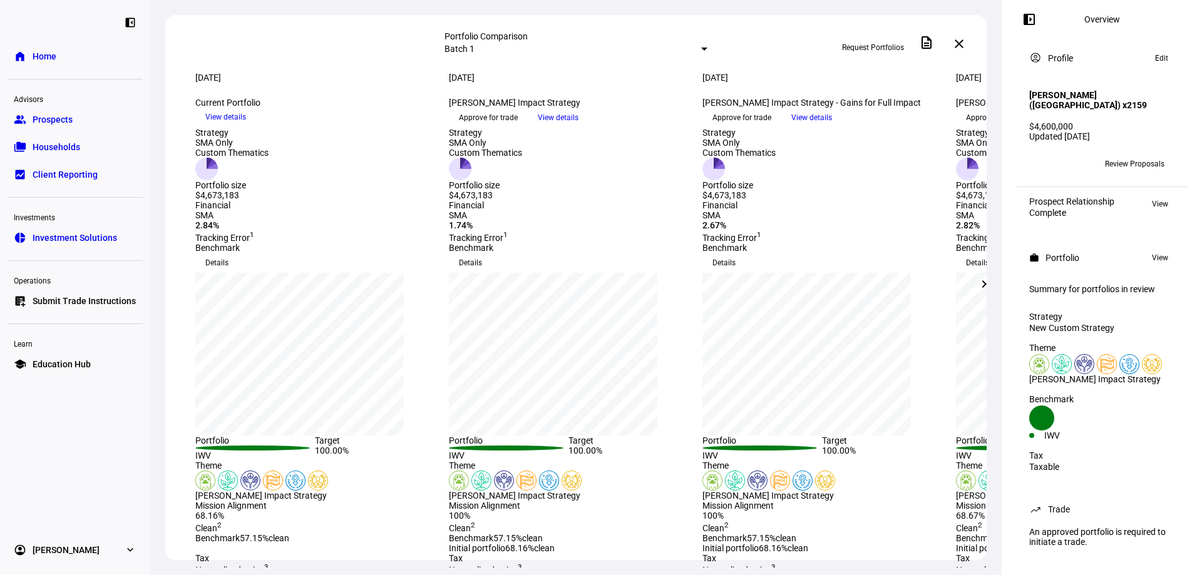
click at [981, 286] on mat-icon "chevron_right" at bounding box center [983, 284] width 15 height 15
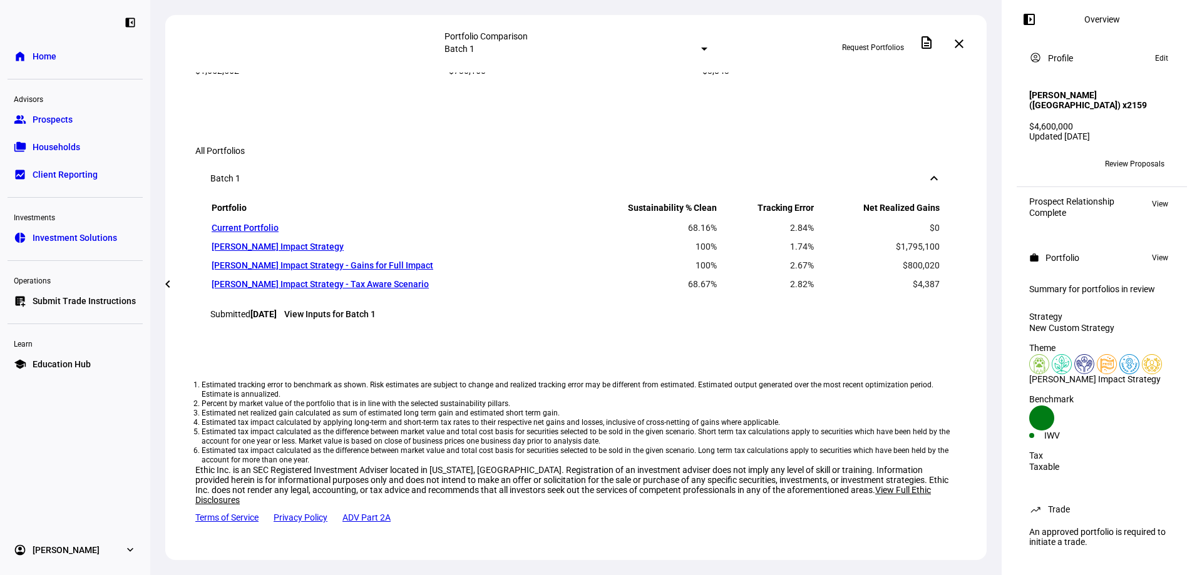
scroll to position [626, 0]
click at [959, 44] on mat-icon "close" at bounding box center [958, 43] width 15 height 15
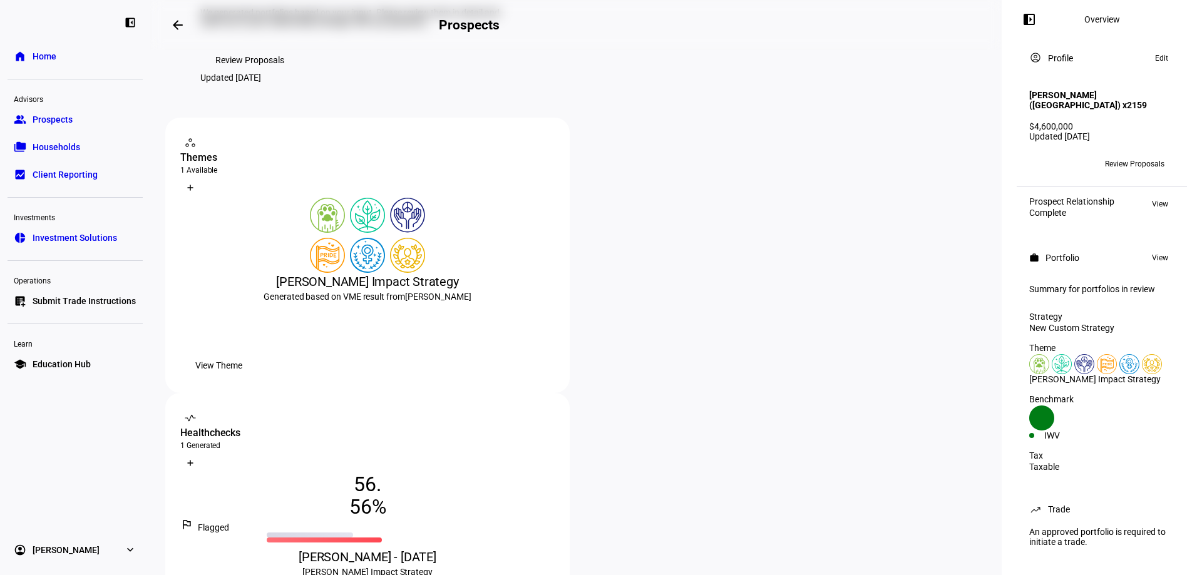
click at [51, 112] on link "group Prospects" at bounding box center [75, 119] width 135 height 25
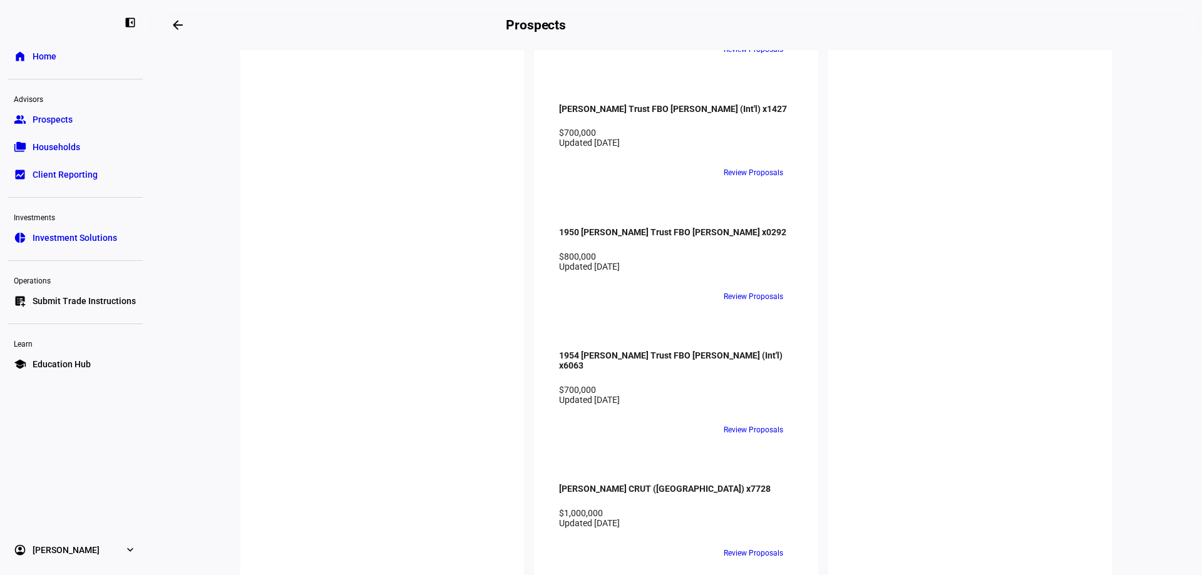
scroll to position [1627, 0]
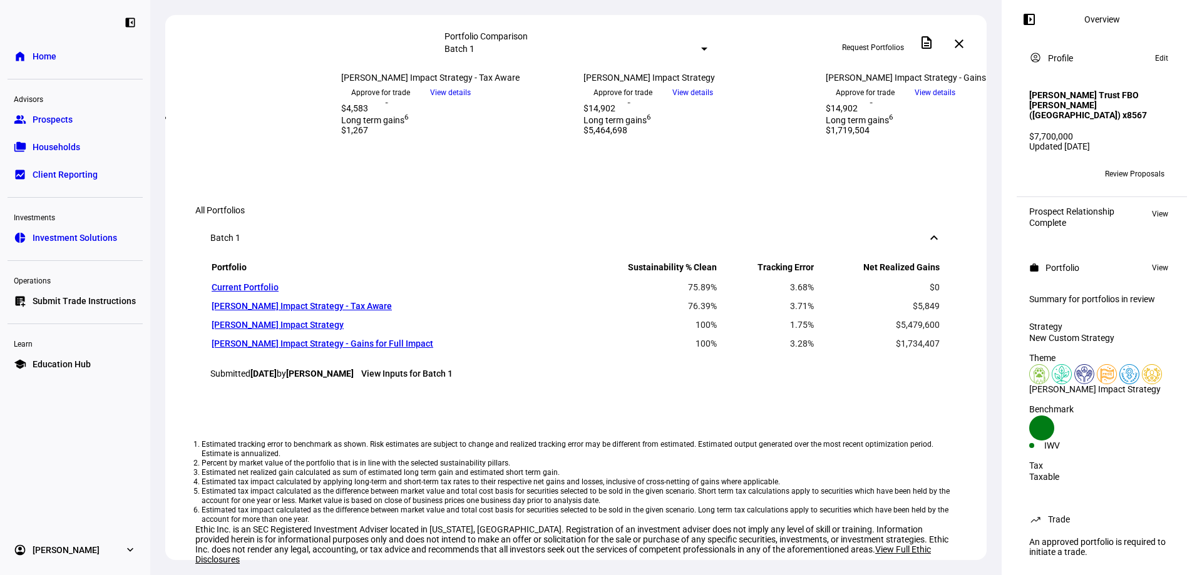
scroll to position [501, 0]
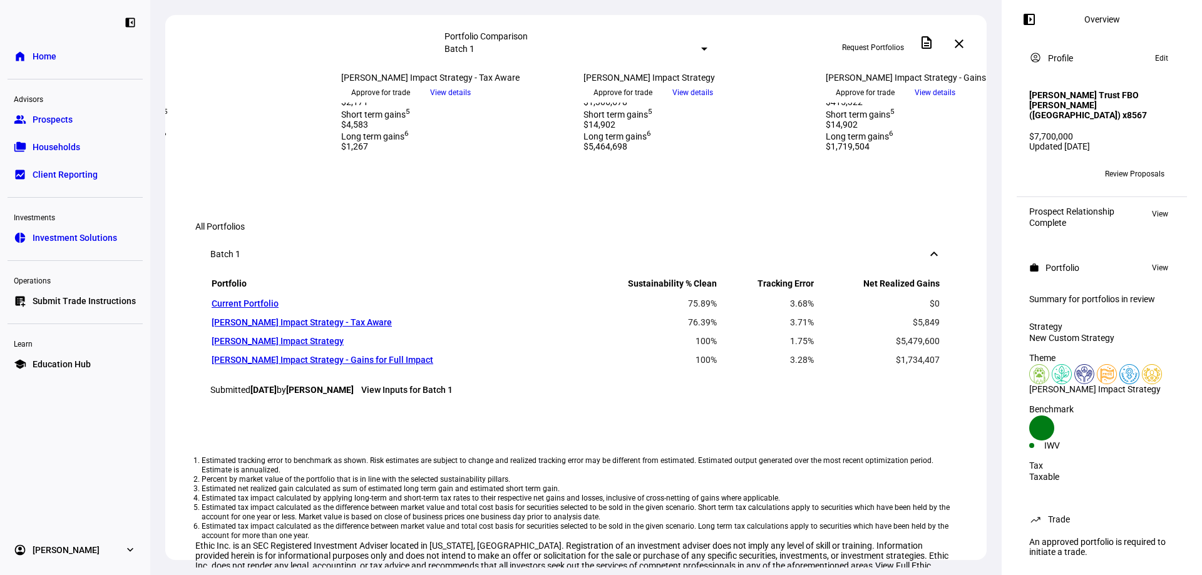
click at [474, 47] on mat-select-trigger "Batch 1" at bounding box center [459, 49] width 30 height 10
click at [499, 43] on div at bounding box center [601, 287] width 1202 height 575
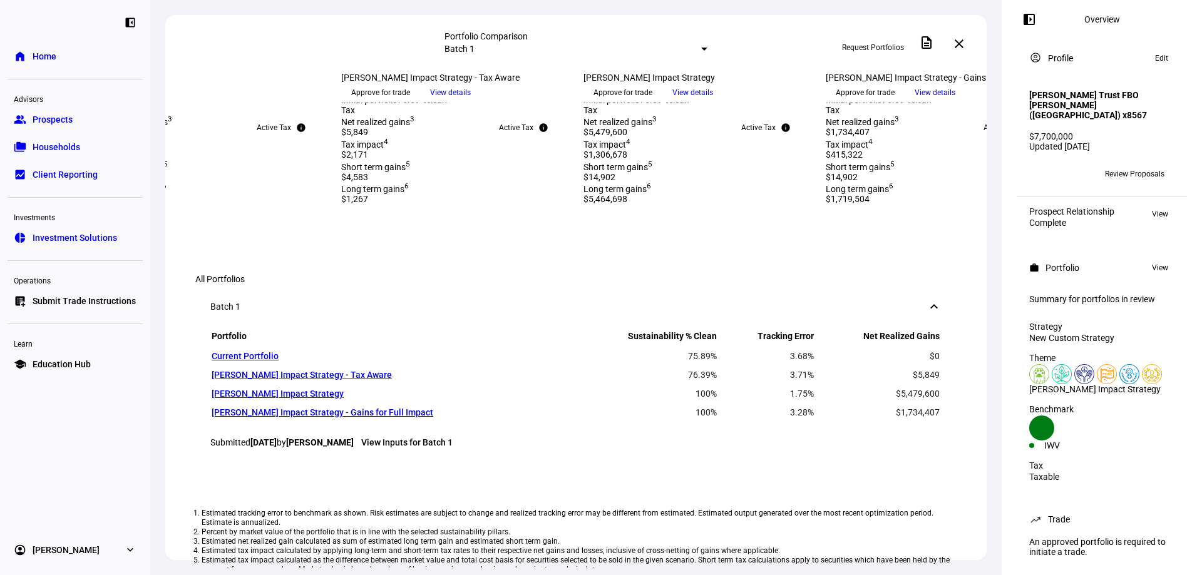
scroll to position [438, 0]
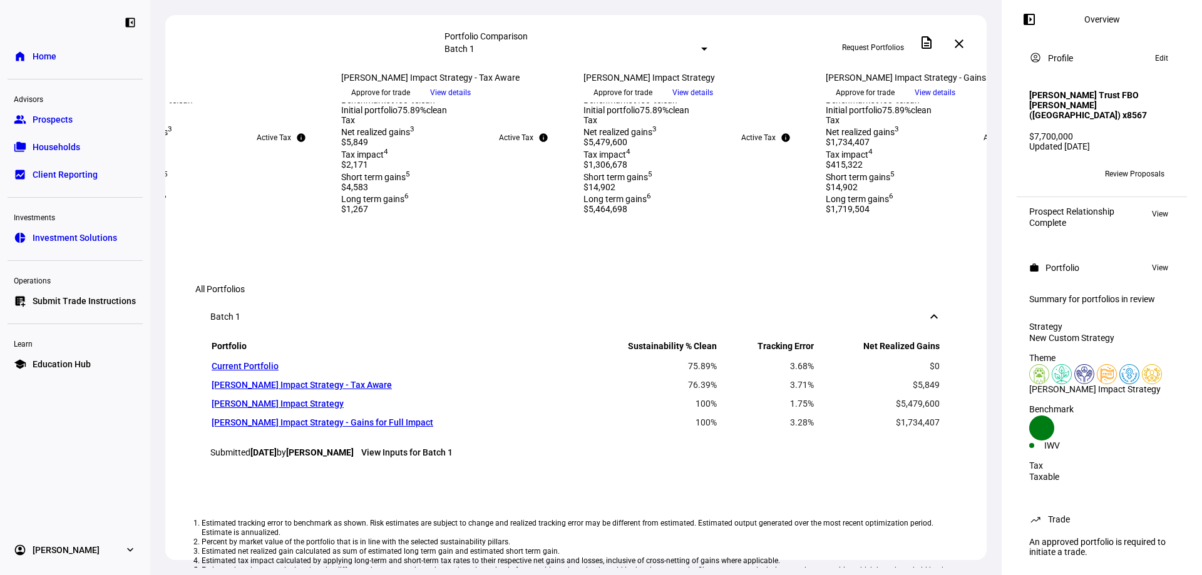
click at [957, 42] on mat-icon "close" at bounding box center [958, 43] width 15 height 15
